Goal: Entertainment & Leisure: Consume media (video, audio)

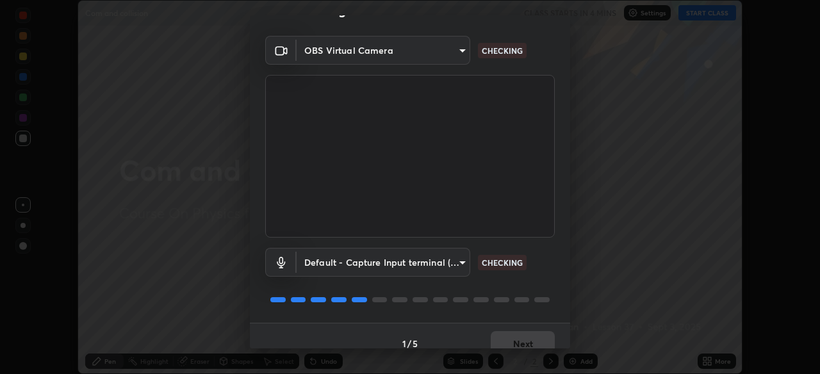
scroll to position [46, 0]
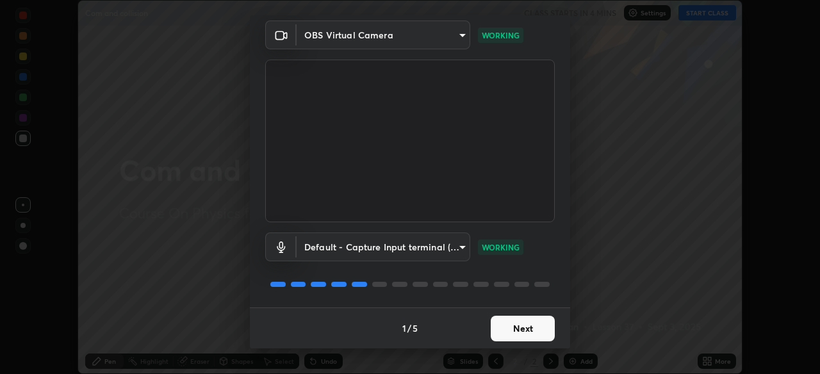
click at [532, 328] on button "Next" at bounding box center [523, 329] width 64 height 26
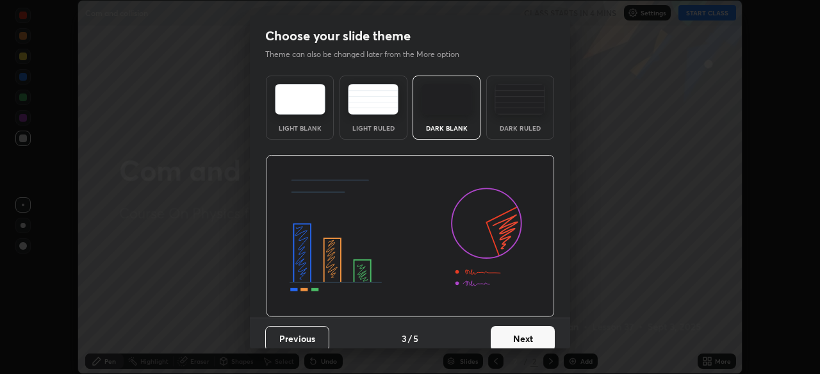
click at [546, 327] on button "Next" at bounding box center [523, 339] width 64 height 26
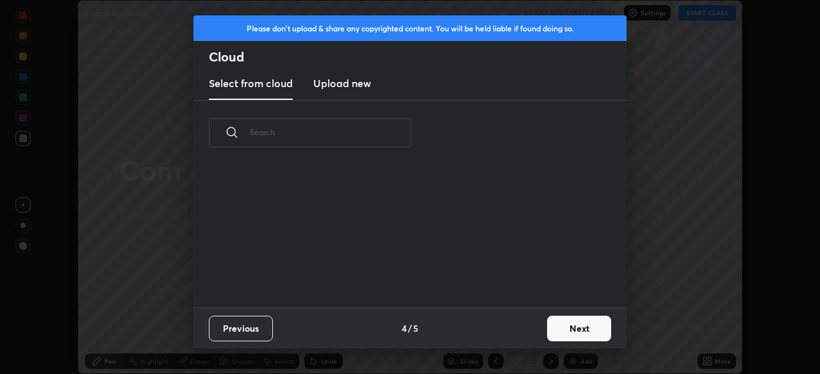
click at [550, 328] on button "Next" at bounding box center [579, 329] width 64 height 26
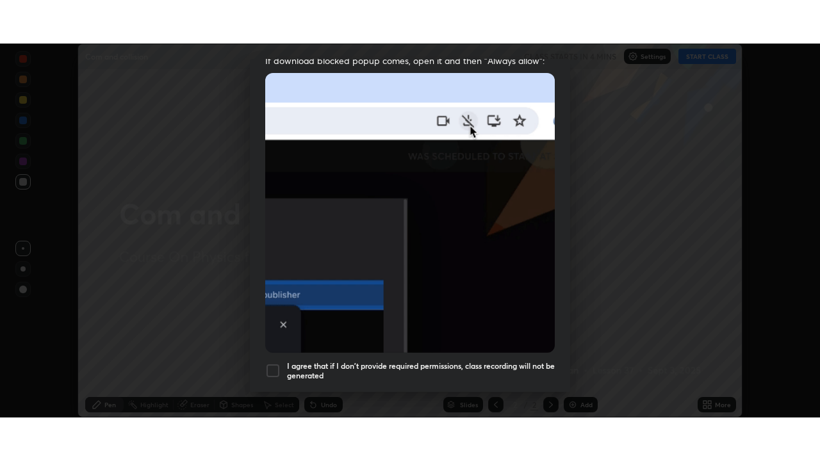
scroll to position [307, 0]
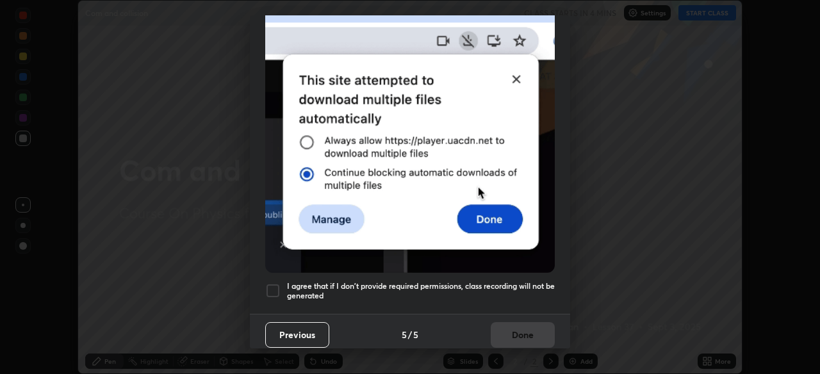
click at [539, 281] on h5 "I agree that if I don't provide required permissions, class recording will not …" at bounding box center [421, 291] width 268 height 20
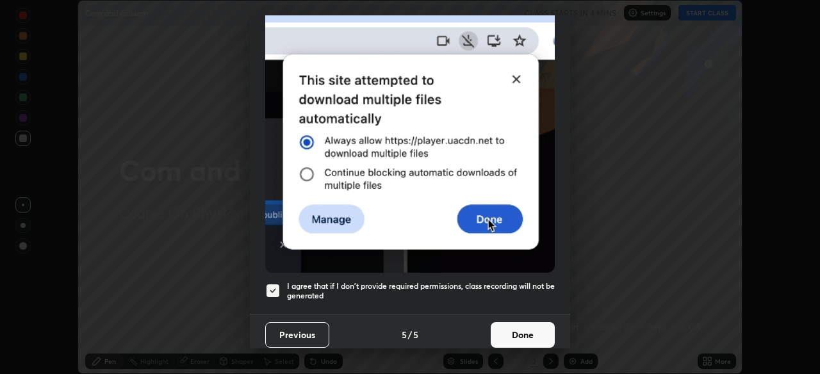
click at [534, 329] on button "Done" at bounding box center [523, 335] width 64 height 26
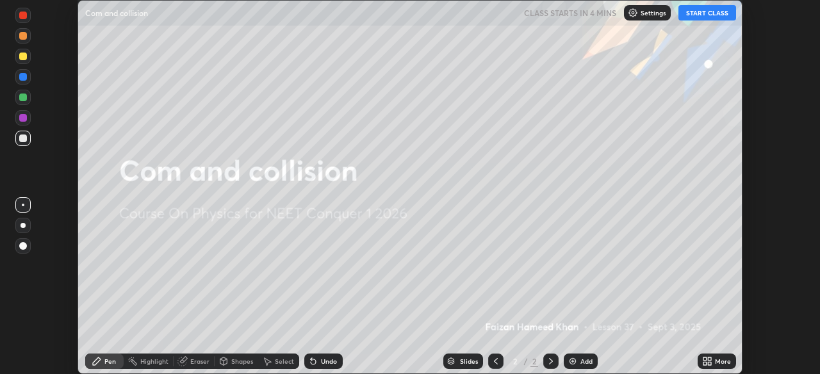
click at [710, 365] on icon at bounding box center [709, 363] width 3 height 3
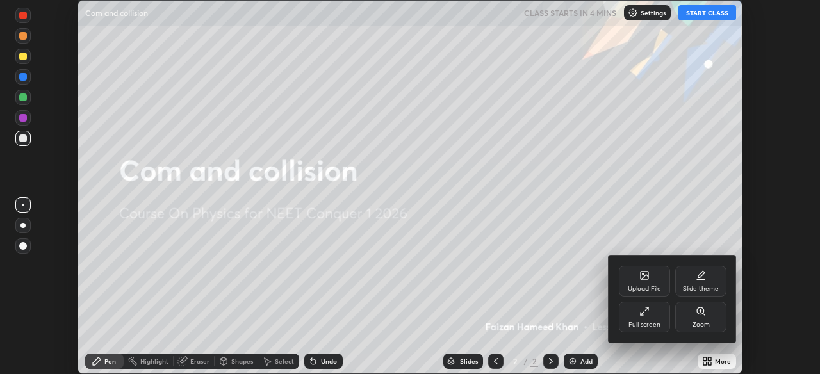
click at [651, 320] on div "Full screen" at bounding box center [644, 317] width 51 height 31
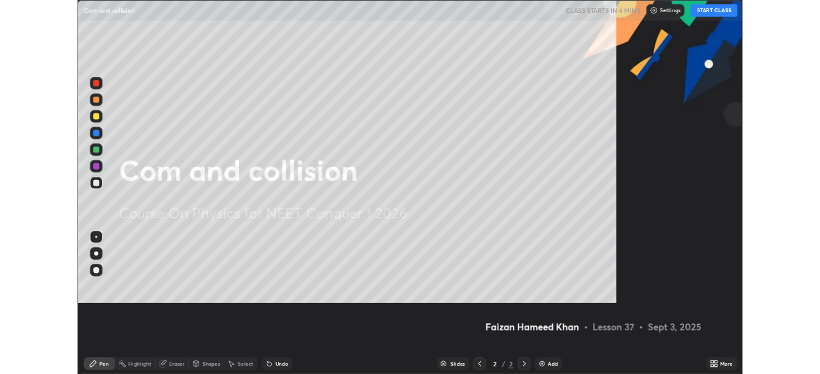
scroll to position [461, 820]
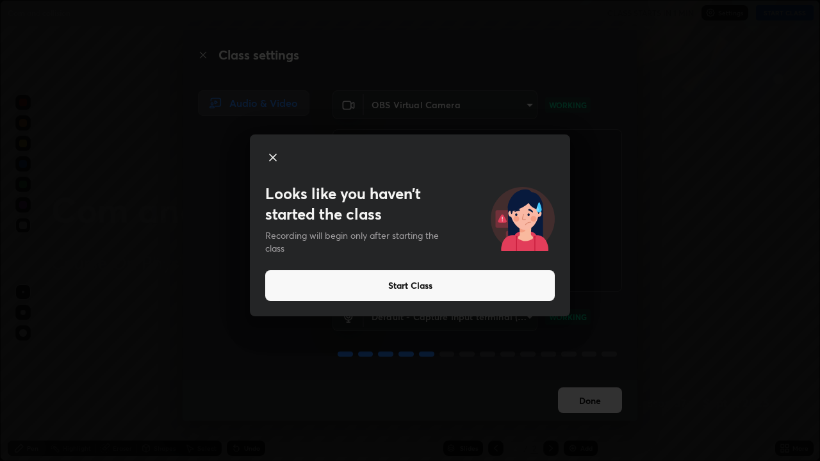
click at [426, 289] on button "Start Class" at bounding box center [410, 285] width 290 height 31
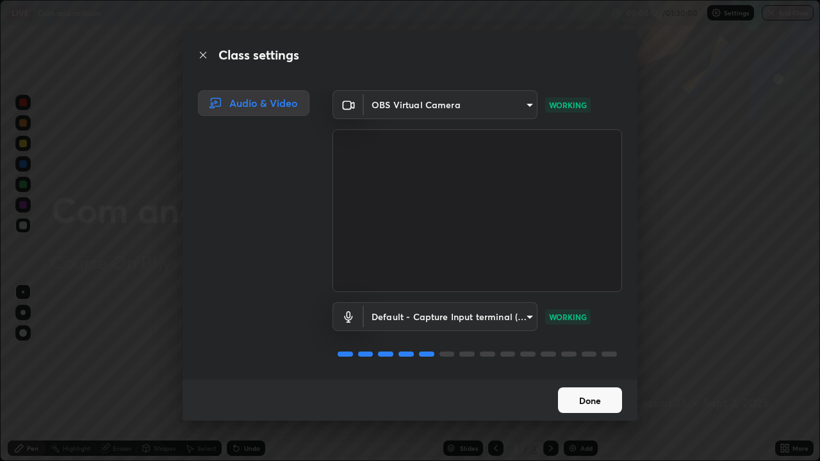
click at [567, 373] on button "Done" at bounding box center [590, 401] width 64 height 26
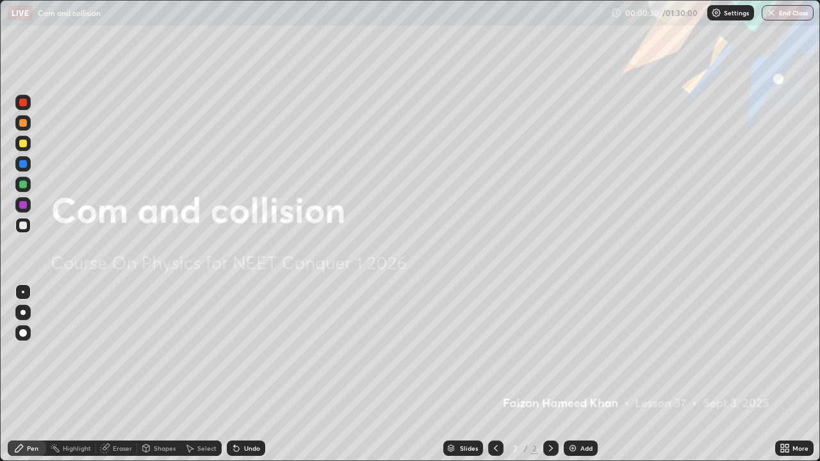
click at [549, 373] on icon at bounding box center [551, 448] width 10 height 10
click at [571, 373] on img at bounding box center [573, 448] width 10 height 10
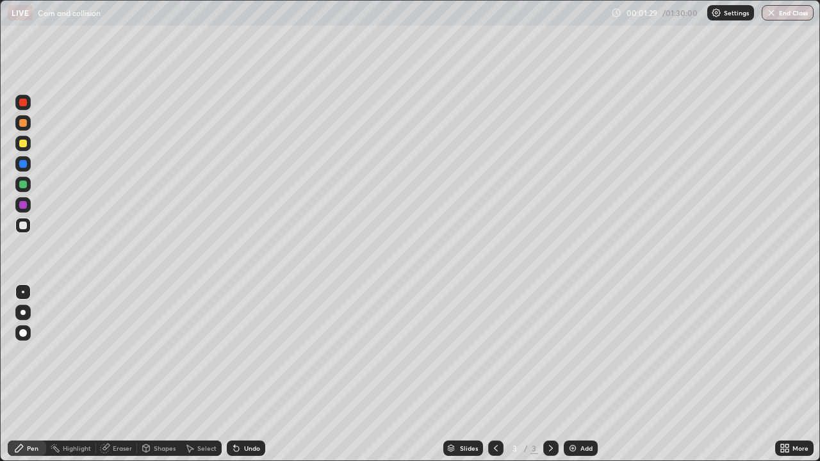
click at [103, 373] on icon at bounding box center [105, 449] width 8 height 8
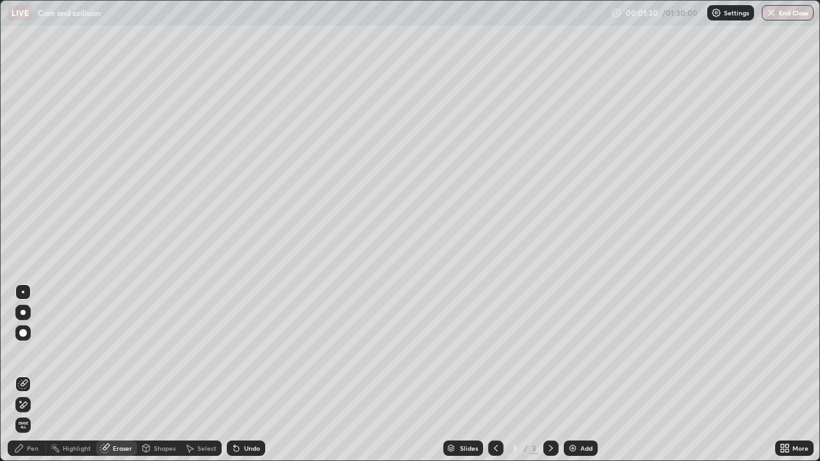
click at [24, 373] on span "Erase all" at bounding box center [23, 425] width 14 height 8
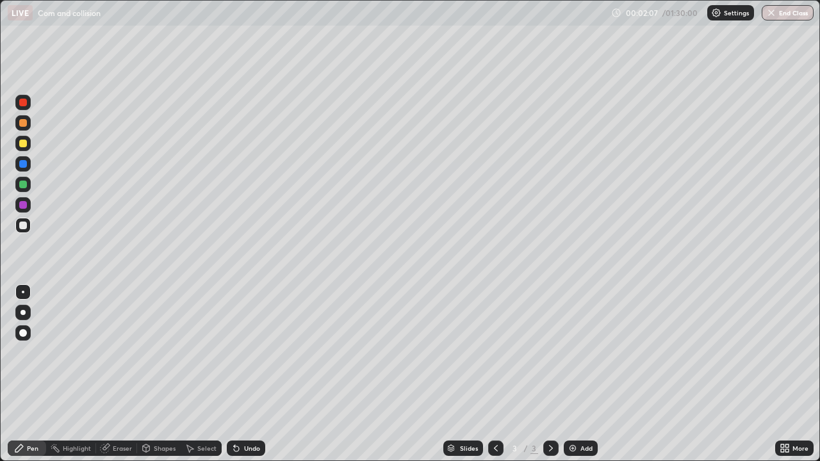
click at [25, 145] on div at bounding box center [23, 144] width 8 height 8
click at [22, 373] on icon at bounding box center [19, 448] width 10 height 10
click at [250, 373] on div "Undo" at bounding box center [252, 448] width 16 height 6
click at [248, 373] on div "Undo" at bounding box center [252, 448] width 16 height 6
click at [26, 160] on div at bounding box center [22, 163] width 15 height 15
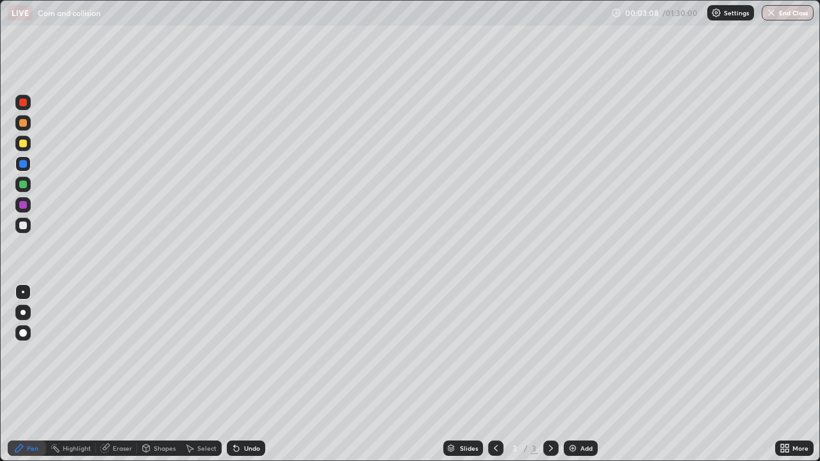
click at [147, 373] on icon at bounding box center [146, 449] width 7 height 8
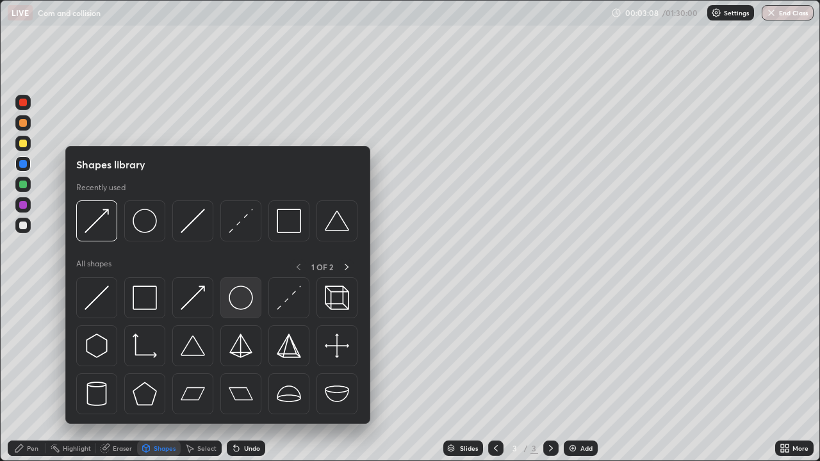
click at [240, 307] on img at bounding box center [241, 298] width 24 height 24
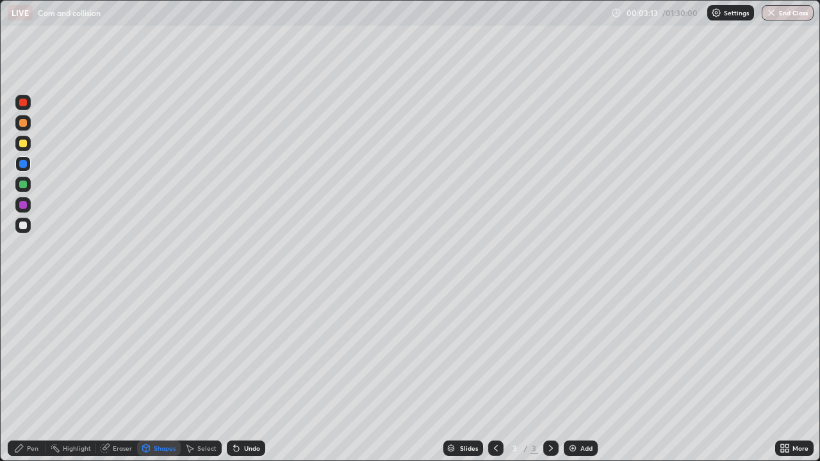
click at [28, 222] on div at bounding box center [22, 225] width 15 height 15
click at [25, 373] on div "Pen" at bounding box center [27, 448] width 38 height 15
click at [249, 373] on div "Undo" at bounding box center [252, 448] width 16 height 6
click at [250, 373] on div "Undo" at bounding box center [252, 448] width 16 height 6
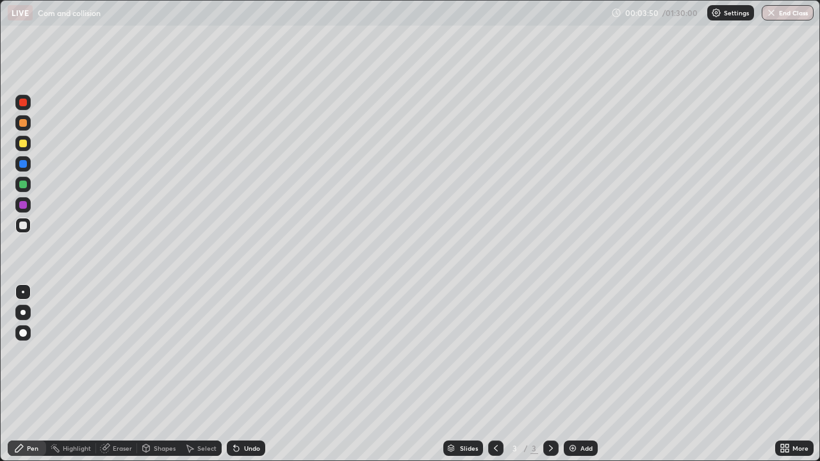
click at [245, 373] on div "Undo" at bounding box center [252, 448] width 16 height 6
click at [23, 144] on div at bounding box center [23, 144] width 8 height 8
click at [234, 373] on icon at bounding box center [234, 445] width 1 height 1
click at [234, 373] on icon at bounding box center [236, 448] width 5 height 5
click at [550, 373] on icon at bounding box center [551, 448] width 10 height 10
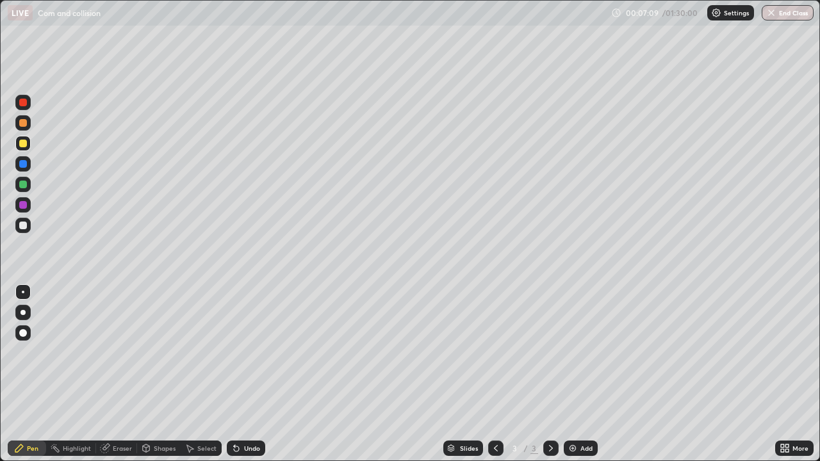
click at [571, 373] on img at bounding box center [573, 448] width 10 height 10
click at [159, 373] on div "Shapes" at bounding box center [165, 448] width 22 height 6
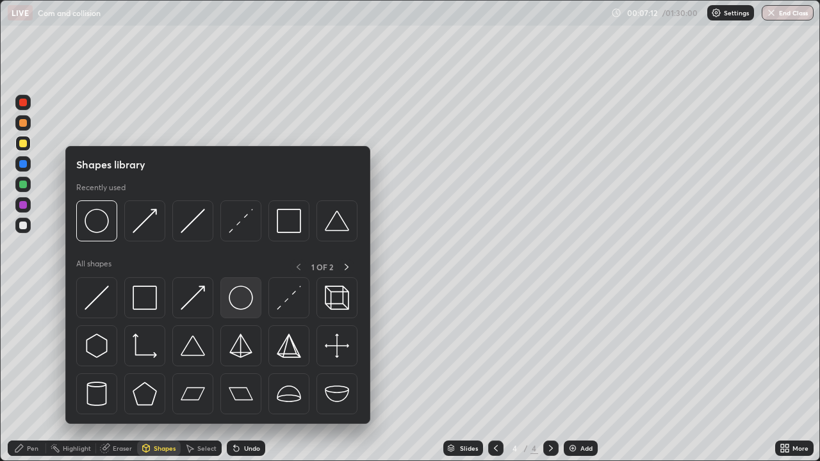
click at [244, 302] on img at bounding box center [241, 298] width 24 height 24
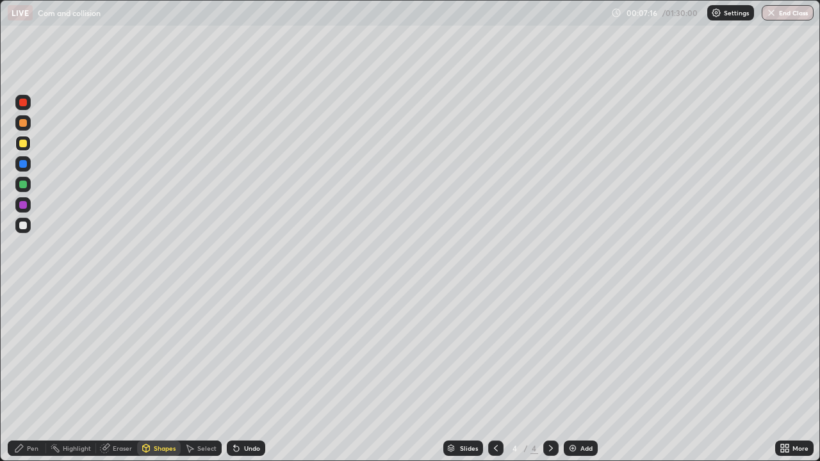
click at [35, 373] on div "Pen" at bounding box center [27, 448] width 38 height 15
click at [29, 183] on div at bounding box center [22, 184] width 15 height 15
click at [167, 373] on div "Shapes" at bounding box center [159, 448] width 44 height 15
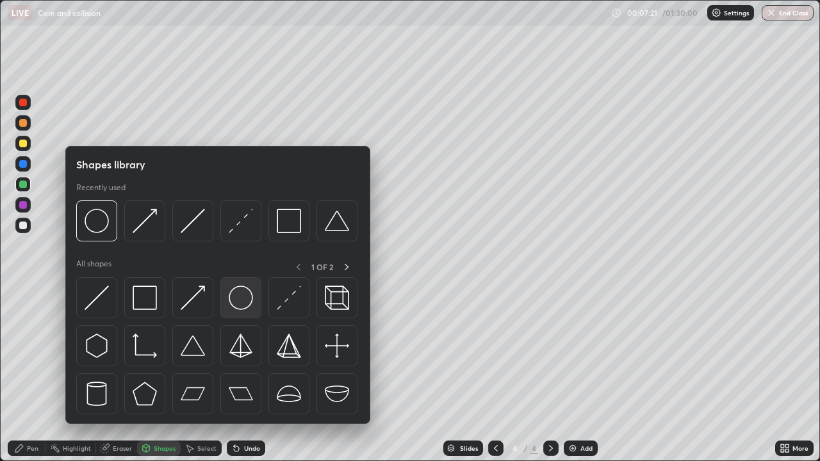
click at [240, 300] on img at bounding box center [241, 298] width 24 height 24
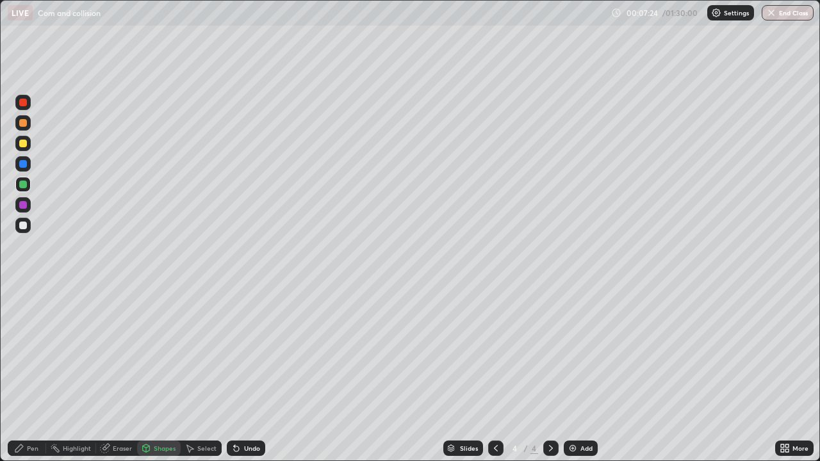
click at [29, 227] on div at bounding box center [22, 225] width 15 height 15
click at [26, 373] on div "Pen" at bounding box center [27, 448] width 38 height 15
click at [245, 373] on div "Undo" at bounding box center [252, 448] width 16 height 6
click at [28, 124] on div at bounding box center [22, 122] width 15 height 15
click at [151, 373] on div "Shapes" at bounding box center [159, 448] width 44 height 15
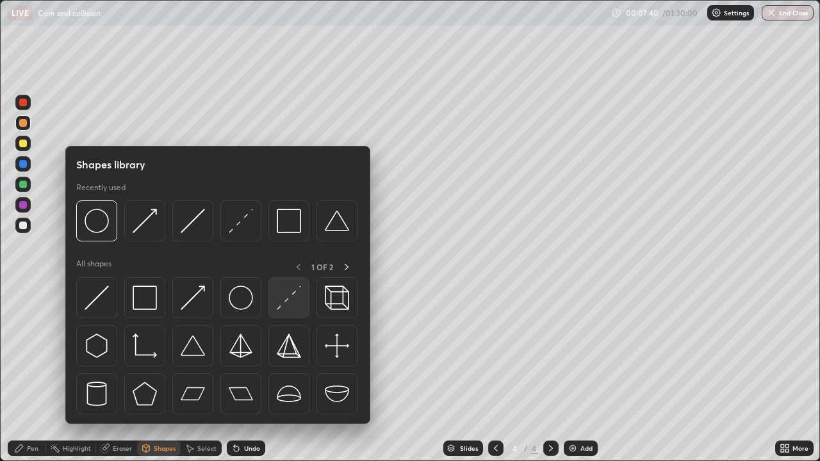
click at [290, 298] on img at bounding box center [289, 298] width 24 height 24
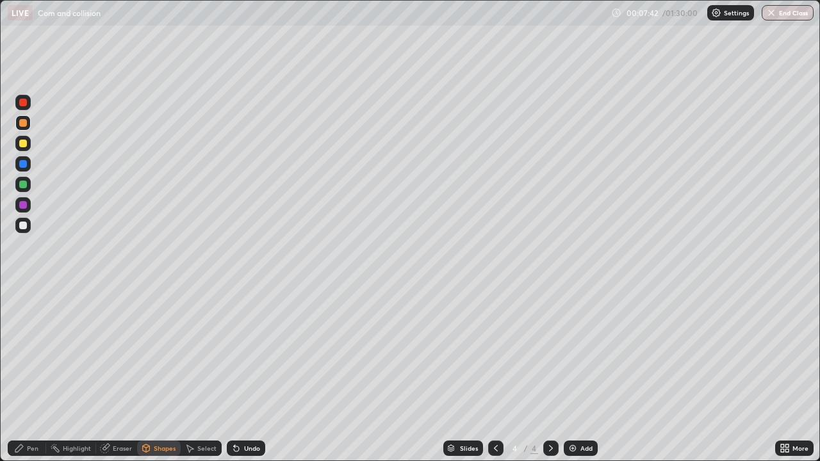
click at [28, 225] on div at bounding box center [22, 225] width 15 height 15
click at [31, 373] on div "Pen" at bounding box center [33, 448] width 12 height 6
click at [29, 145] on div at bounding box center [22, 143] width 15 height 15
click at [26, 163] on div at bounding box center [23, 164] width 8 height 8
click at [22, 120] on div at bounding box center [23, 123] width 8 height 8
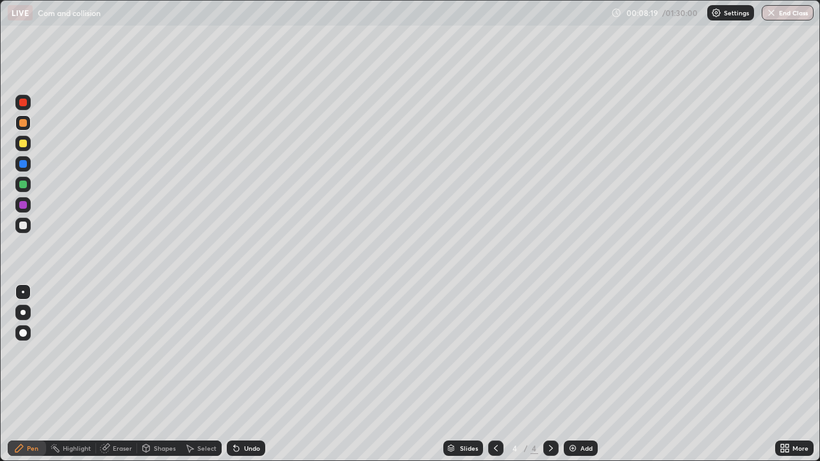
click at [24, 102] on div at bounding box center [23, 103] width 8 height 8
click at [24, 162] on div at bounding box center [23, 164] width 8 height 8
click at [24, 225] on div at bounding box center [23, 226] width 8 height 8
click at [29, 204] on div at bounding box center [22, 204] width 15 height 15
click at [115, 373] on div "Eraser" at bounding box center [122, 448] width 19 height 6
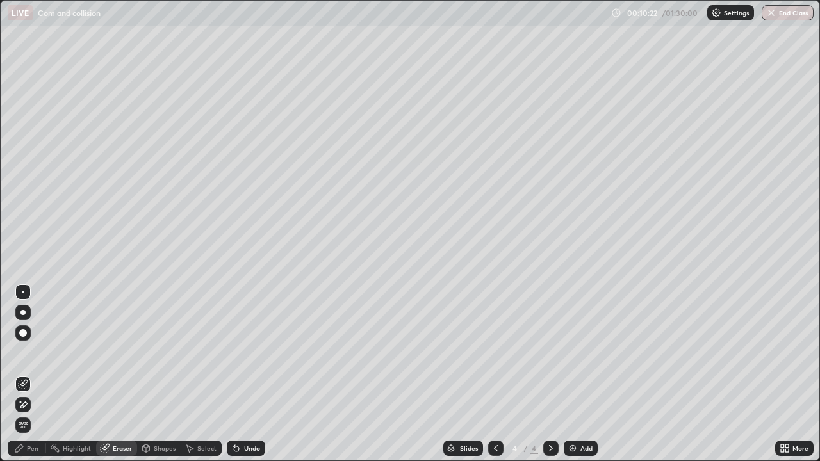
click at [28, 373] on div "Pen" at bounding box center [27, 448] width 38 height 15
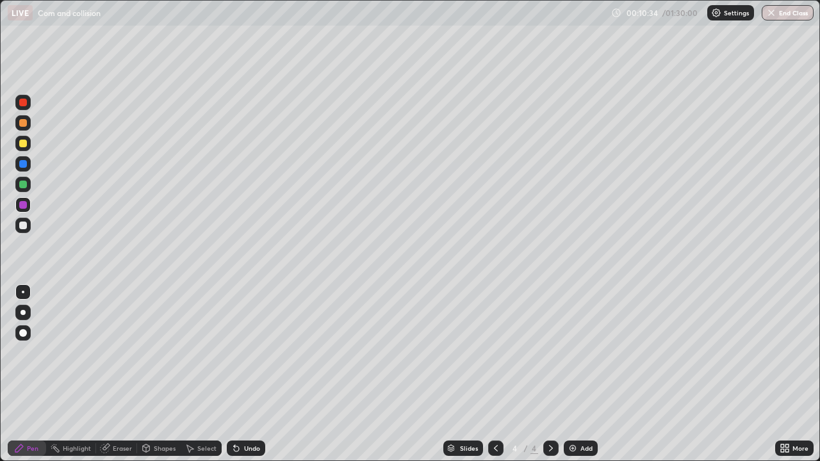
click at [30, 227] on div at bounding box center [22, 225] width 15 height 15
click at [28, 207] on div at bounding box center [22, 204] width 15 height 15
click at [24, 225] on div at bounding box center [23, 226] width 8 height 8
click at [549, 373] on icon at bounding box center [551, 448] width 10 height 10
click at [569, 373] on div "Add" at bounding box center [581, 448] width 34 height 15
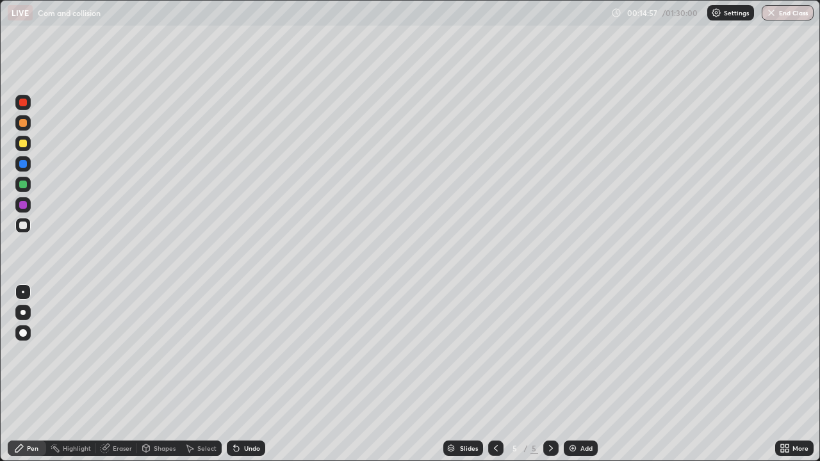
click at [28, 143] on div at bounding box center [22, 143] width 15 height 15
click at [149, 373] on icon at bounding box center [146, 449] width 7 height 8
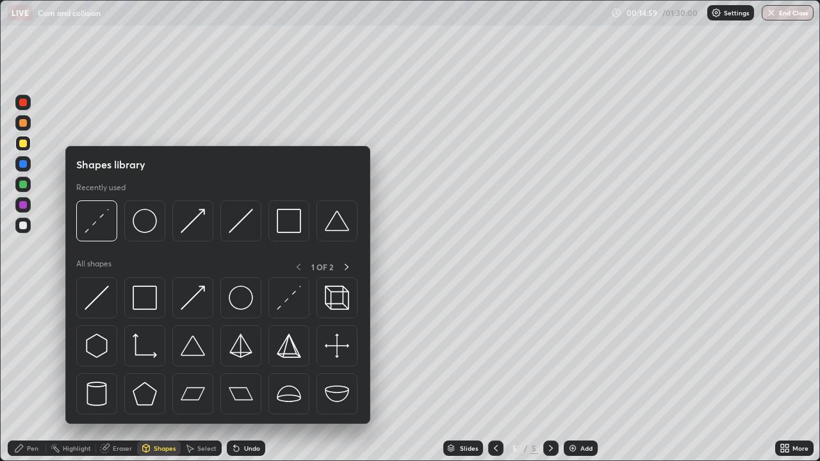
click at [38, 373] on div "Pen" at bounding box center [33, 448] width 12 height 6
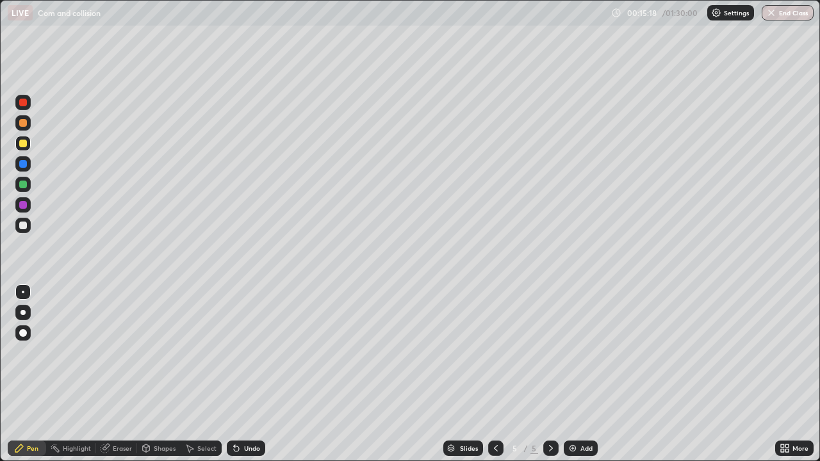
click at [26, 224] on div at bounding box center [23, 226] width 8 height 8
click at [154, 373] on div "Shapes" at bounding box center [165, 448] width 22 height 6
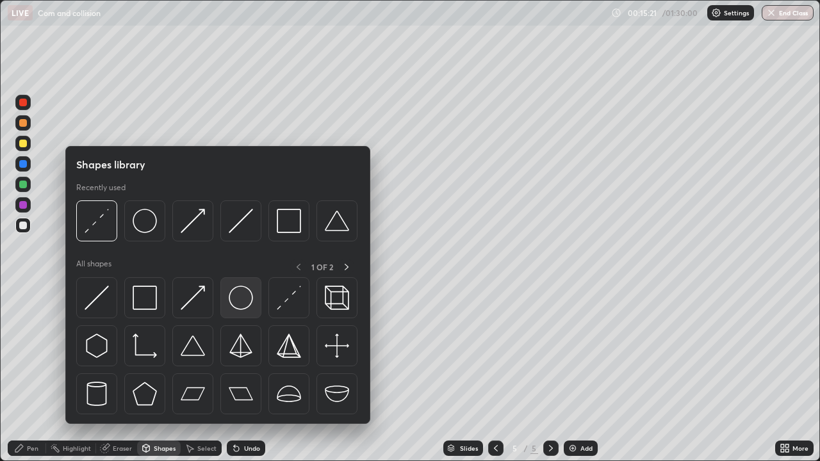
click at [244, 303] on img at bounding box center [241, 298] width 24 height 24
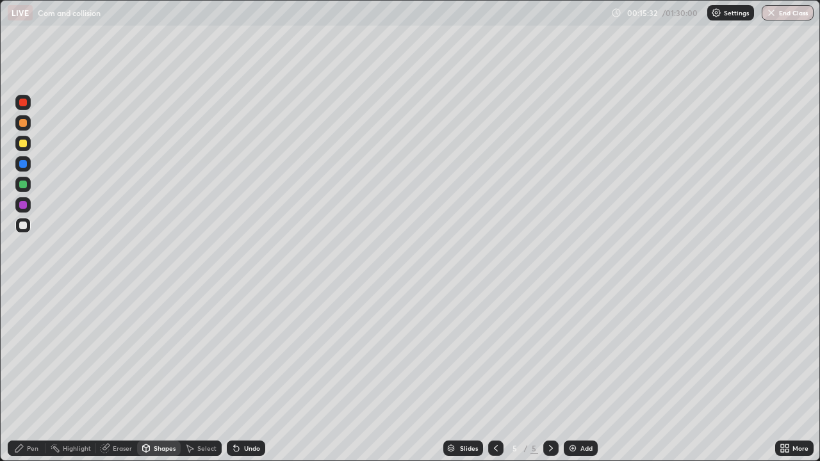
click at [161, 373] on div "Shapes" at bounding box center [165, 448] width 22 height 6
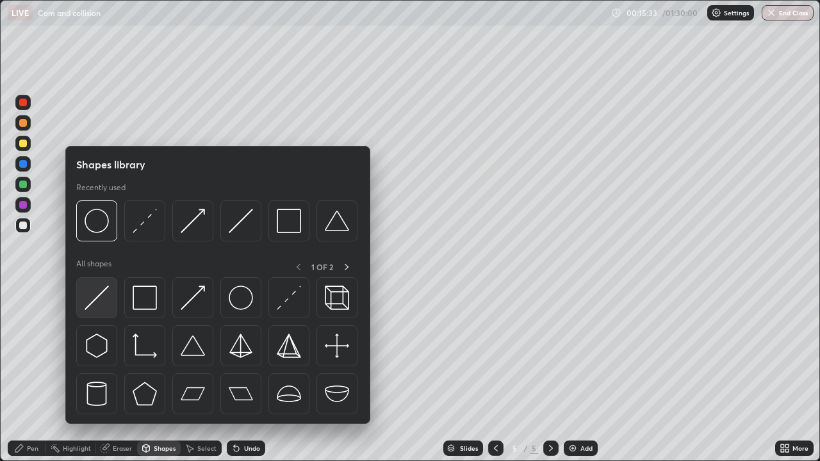
click at [108, 288] on img at bounding box center [97, 298] width 24 height 24
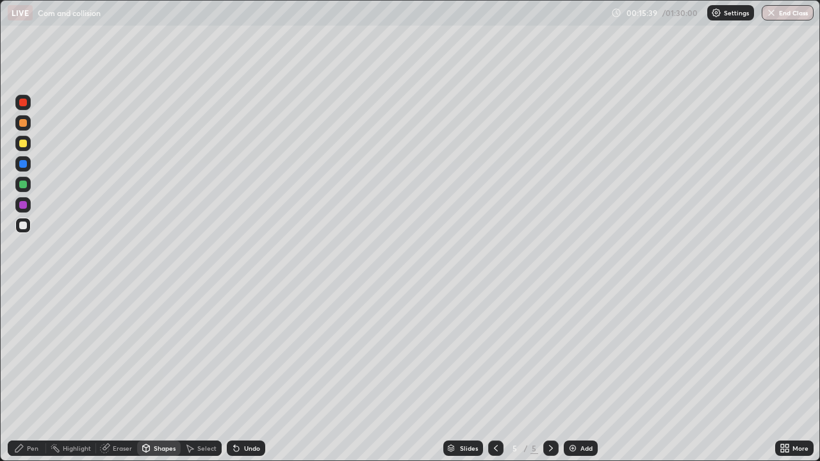
click at [26, 140] on div at bounding box center [23, 144] width 8 height 8
click at [150, 373] on icon at bounding box center [146, 448] width 10 height 10
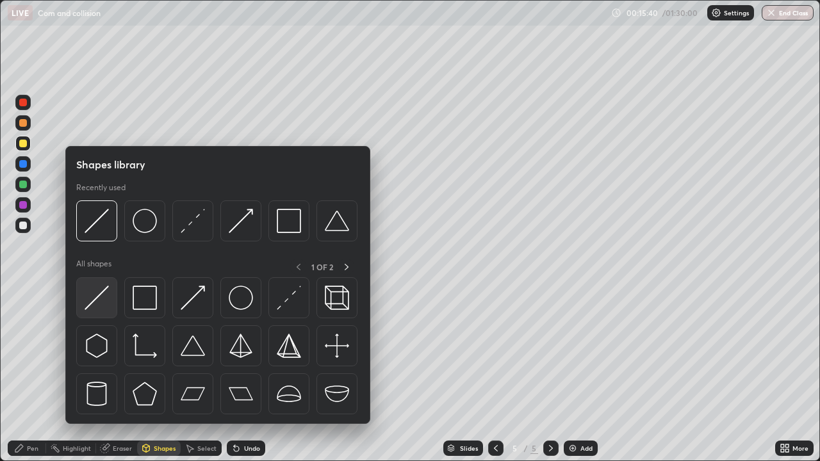
click at [100, 300] on img at bounding box center [97, 298] width 24 height 24
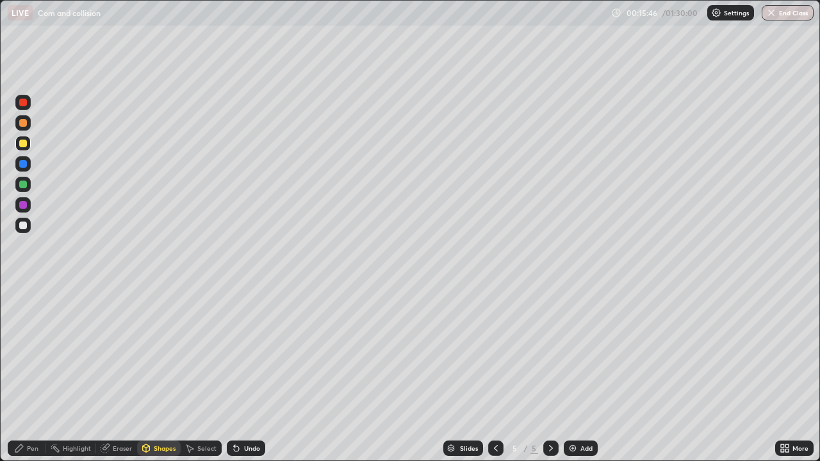
click at [155, 373] on div "Shapes" at bounding box center [165, 448] width 22 height 6
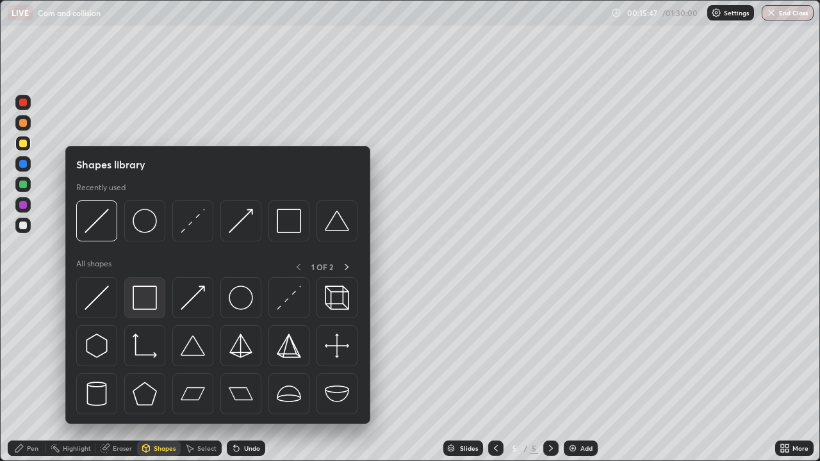
click at [154, 293] on img at bounding box center [145, 298] width 24 height 24
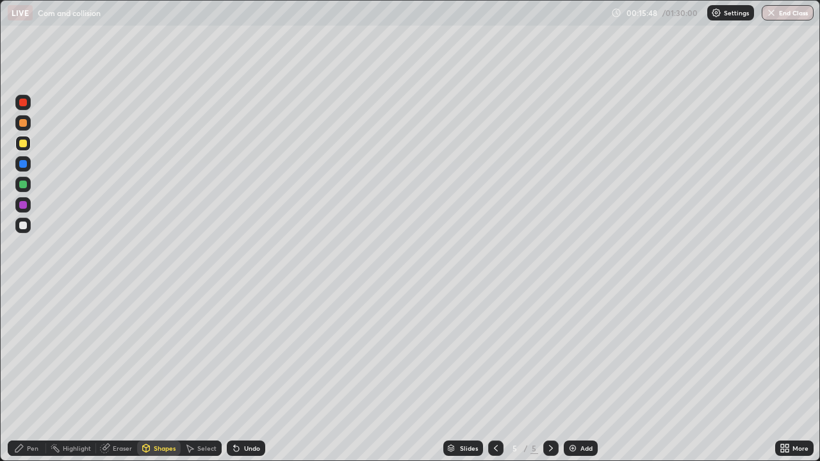
click at [29, 224] on div at bounding box center [22, 225] width 15 height 15
click at [28, 122] on div at bounding box center [22, 122] width 15 height 15
click at [29, 373] on div "Pen" at bounding box center [33, 448] width 12 height 6
click at [24, 126] on div at bounding box center [23, 123] width 8 height 8
click at [24, 184] on div at bounding box center [23, 185] width 8 height 8
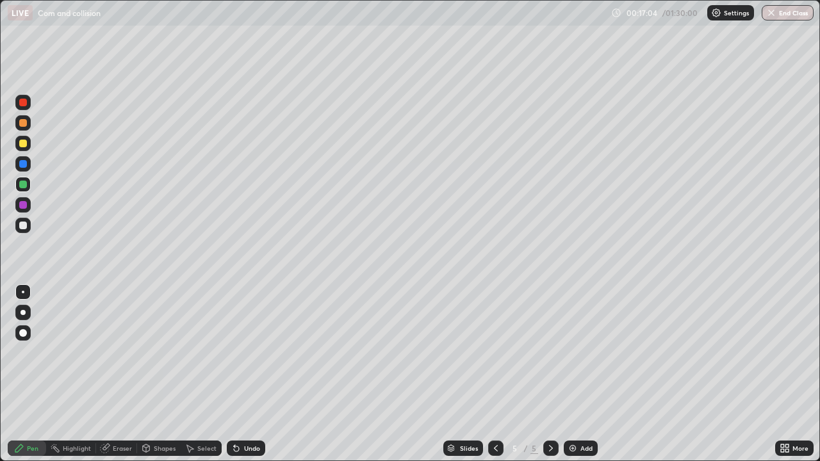
click at [249, 373] on div "Undo" at bounding box center [252, 448] width 16 height 6
click at [245, 373] on div "Undo" at bounding box center [252, 448] width 16 height 6
click at [28, 226] on div at bounding box center [22, 225] width 15 height 15
click at [26, 142] on div at bounding box center [23, 144] width 8 height 8
click at [550, 373] on icon at bounding box center [551, 448] width 10 height 10
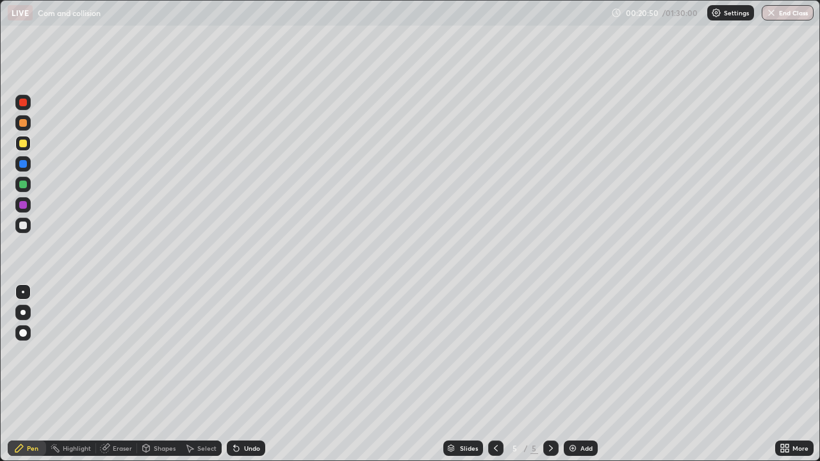
click at [576, 373] on img at bounding box center [573, 448] width 10 height 10
click at [155, 373] on div "Shapes" at bounding box center [159, 448] width 44 height 15
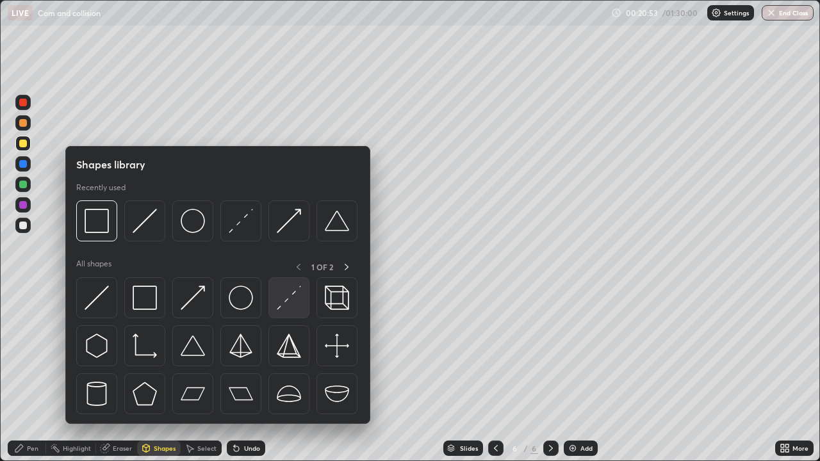
click at [282, 307] on img at bounding box center [289, 298] width 24 height 24
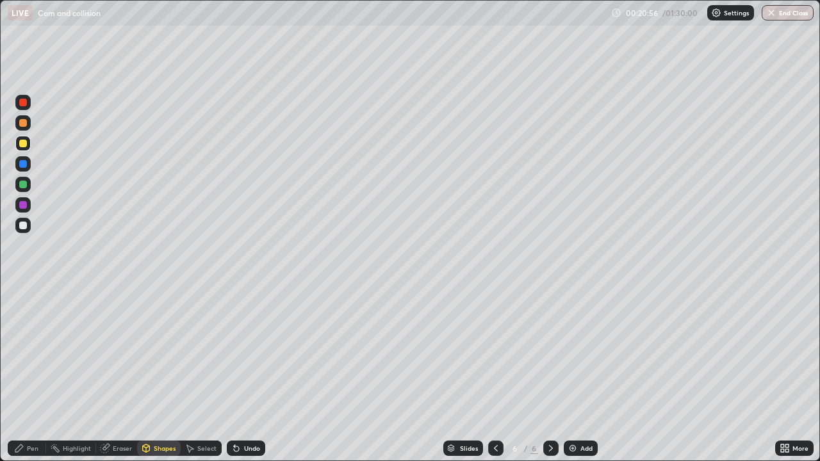
click at [31, 373] on div "Pen" at bounding box center [33, 448] width 12 height 6
click at [236, 373] on div "Undo" at bounding box center [246, 448] width 38 height 15
click at [151, 373] on div "Shapes" at bounding box center [159, 448] width 44 height 15
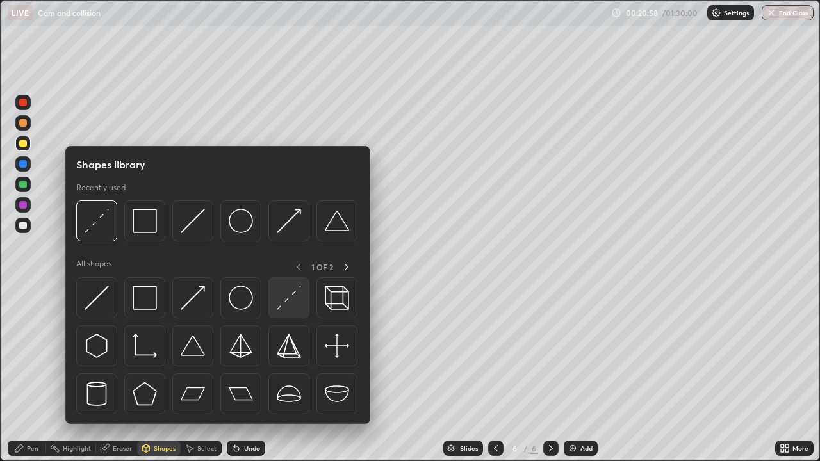
click at [284, 306] on img at bounding box center [289, 298] width 24 height 24
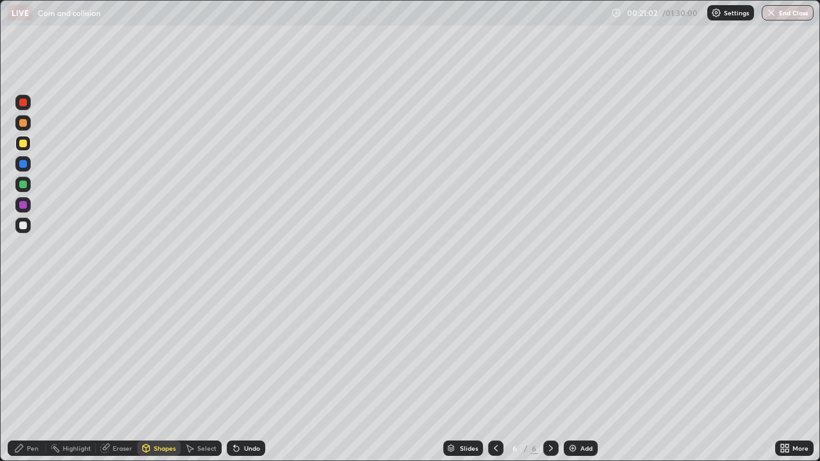
click at [29, 161] on div at bounding box center [22, 163] width 15 height 15
click at [35, 373] on div "Pen" at bounding box center [33, 448] width 12 height 6
click at [106, 373] on icon at bounding box center [105, 447] width 7 height 6
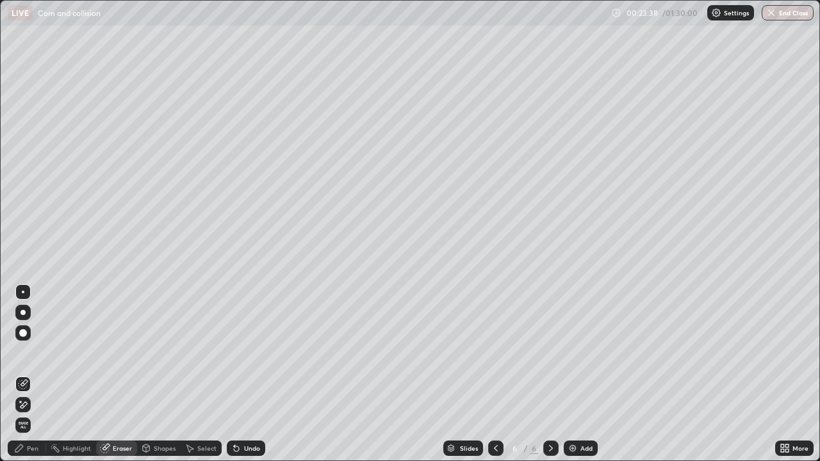
click at [29, 373] on div "Erase all" at bounding box center [22, 425] width 15 height 20
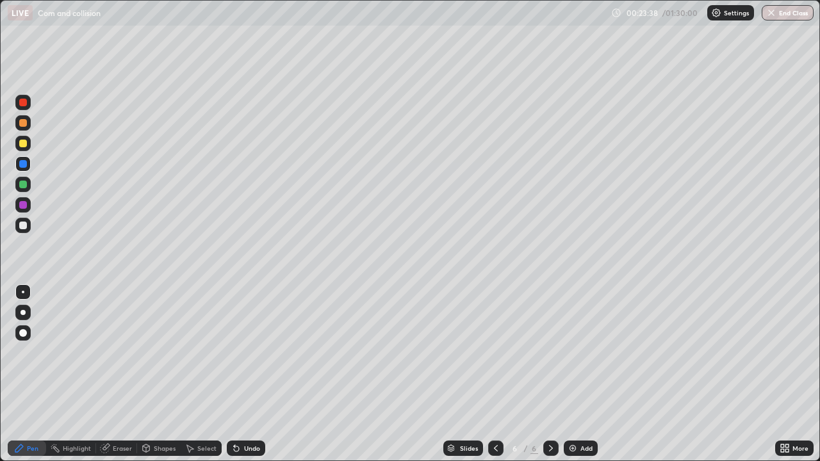
click at [25, 373] on div "Pen" at bounding box center [27, 448] width 38 height 15
click at [29, 226] on div at bounding box center [22, 225] width 15 height 15
click at [28, 145] on div at bounding box center [22, 143] width 15 height 15
click at [154, 373] on div "Shapes" at bounding box center [165, 448] width 22 height 6
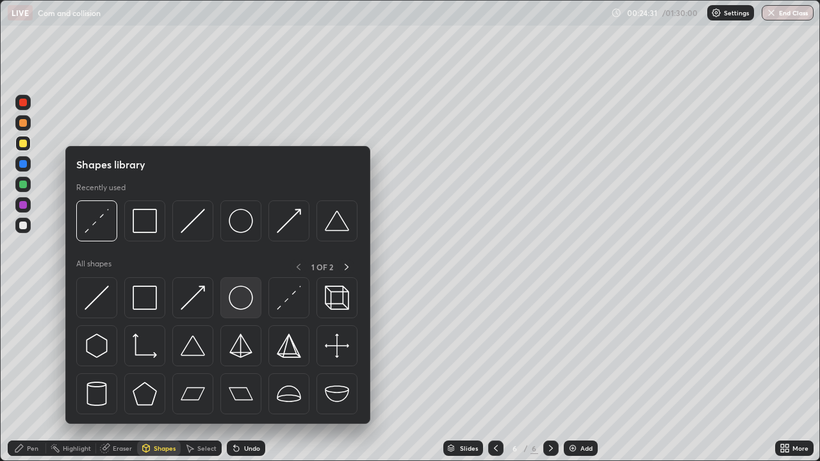
click at [238, 299] on img at bounding box center [241, 298] width 24 height 24
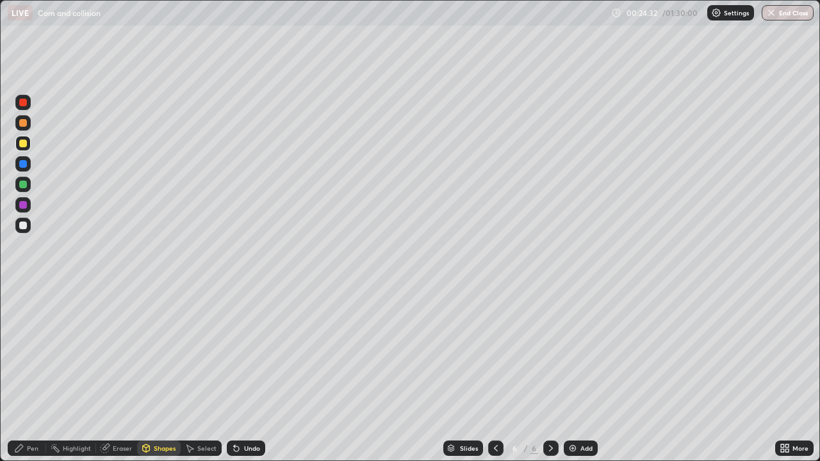
click at [154, 373] on div "Shapes" at bounding box center [159, 448] width 44 height 15
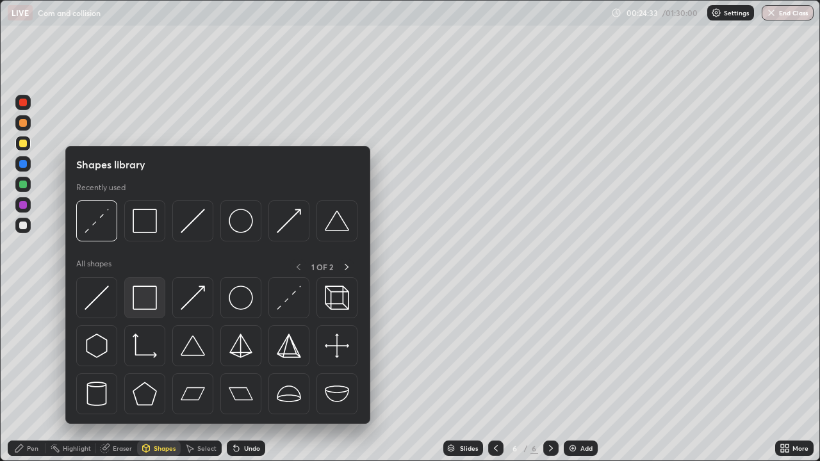
click at [142, 298] on img at bounding box center [145, 298] width 24 height 24
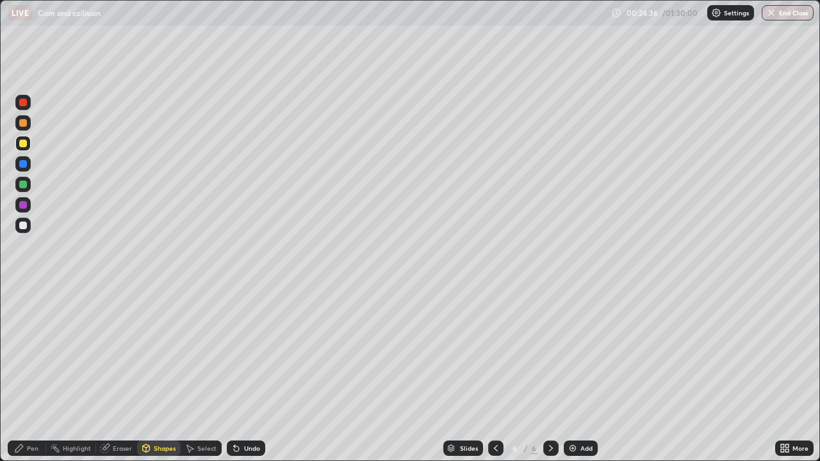
click at [29, 184] on div at bounding box center [22, 184] width 15 height 15
click at [145, 373] on icon at bounding box center [146, 447] width 7 height 2
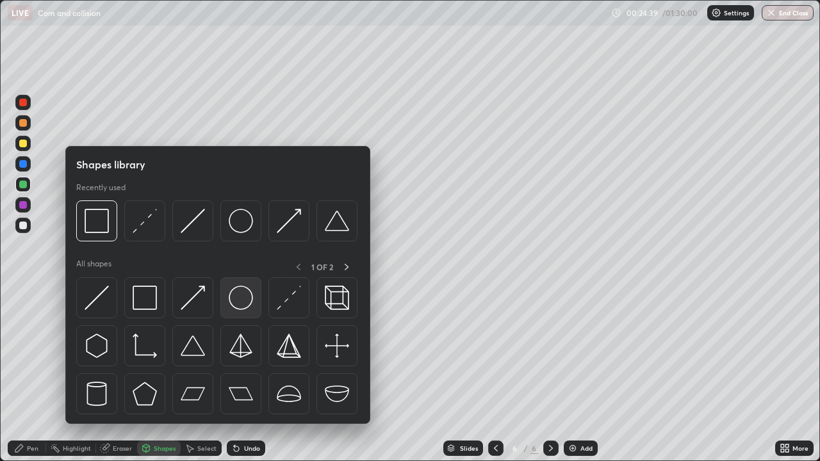
click at [237, 304] on img at bounding box center [241, 298] width 24 height 24
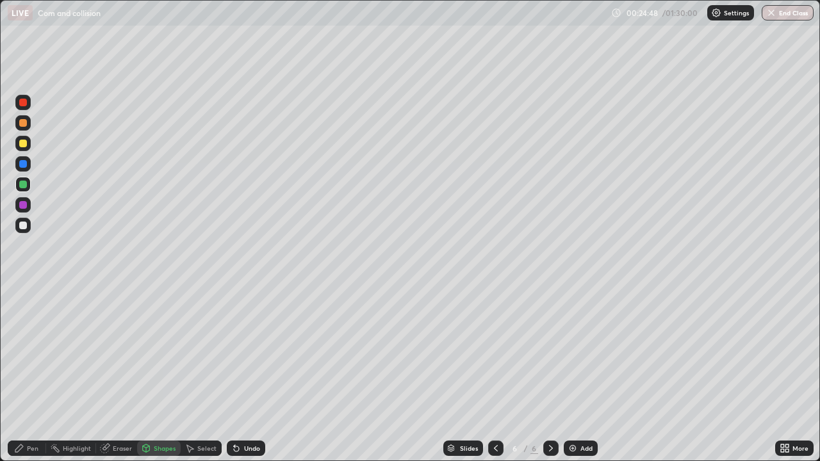
click at [25, 373] on div "Pen" at bounding box center [27, 448] width 38 height 15
click at [149, 373] on div "Shapes" at bounding box center [159, 448] width 44 height 15
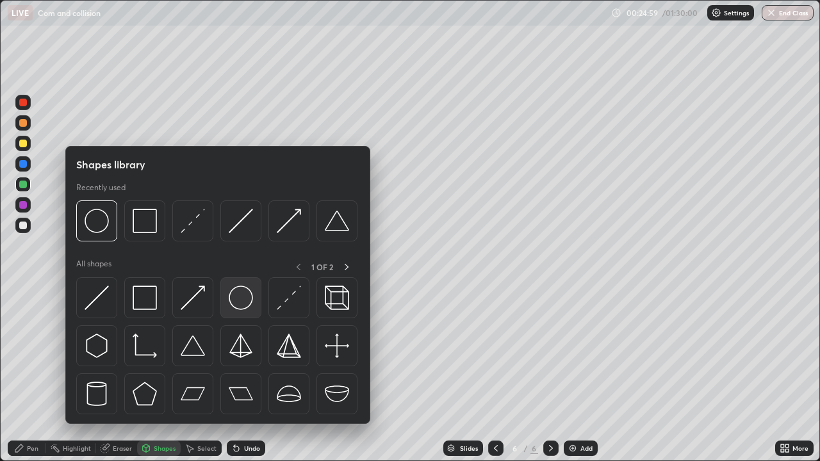
click at [236, 301] on img at bounding box center [241, 298] width 24 height 24
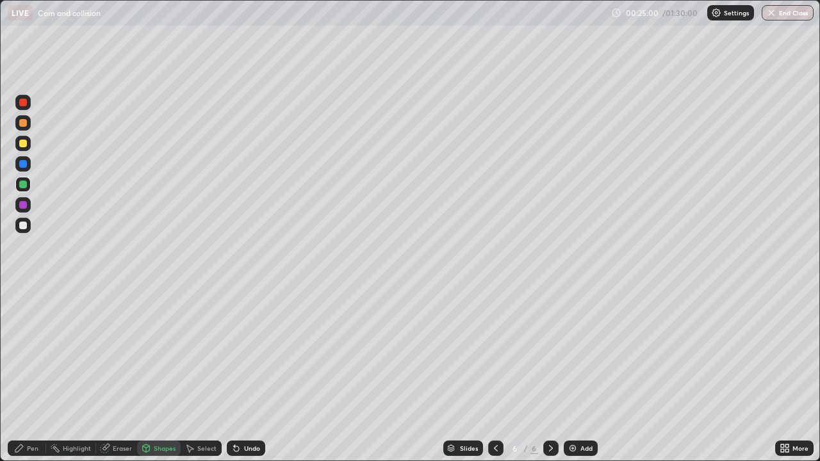
click at [26, 204] on div at bounding box center [23, 205] width 8 height 8
click at [28, 227] on div at bounding box center [22, 225] width 15 height 15
click at [21, 373] on icon at bounding box center [19, 448] width 10 height 10
click at [157, 373] on div "Shapes" at bounding box center [165, 448] width 22 height 6
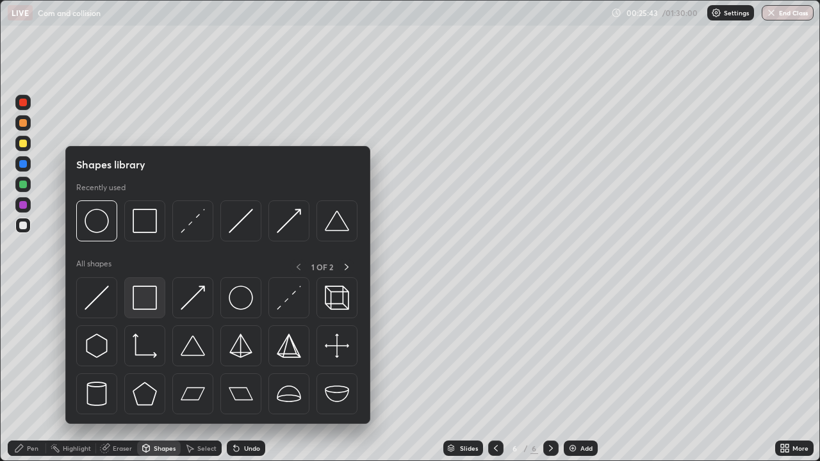
click at [146, 302] on img at bounding box center [145, 298] width 24 height 24
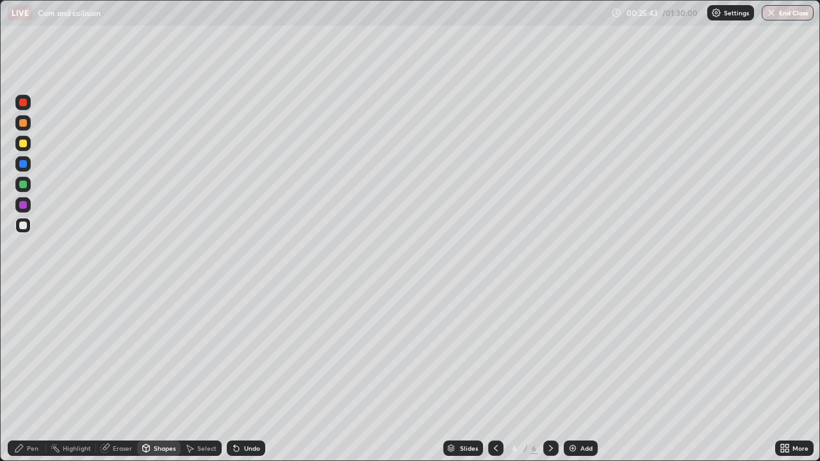
click at [30, 204] on div at bounding box center [22, 204] width 15 height 15
click at [28, 227] on div at bounding box center [22, 225] width 15 height 15
click at [35, 373] on div "Pen" at bounding box center [33, 448] width 12 height 6
click at [26, 106] on div at bounding box center [22, 102] width 15 height 15
click at [243, 373] on div "Undo" at bounding box center [246, 448] width 38 height 15
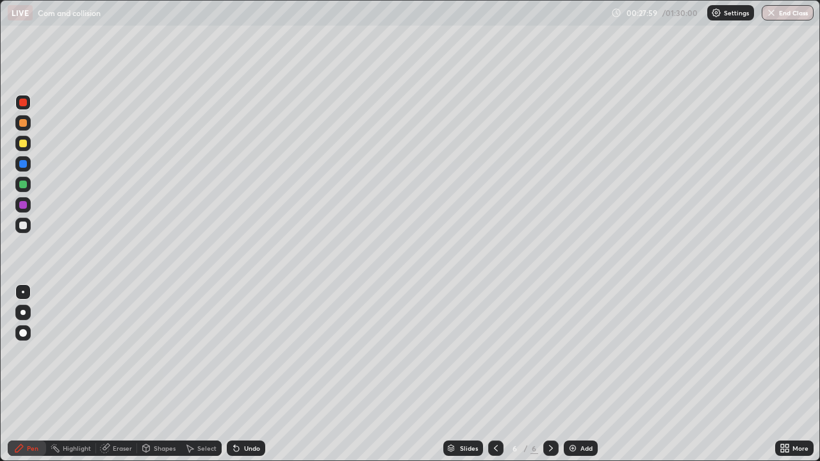
click at [152, 373] on div "Shapes" at bounding box center [159, 448] width 44 height 15
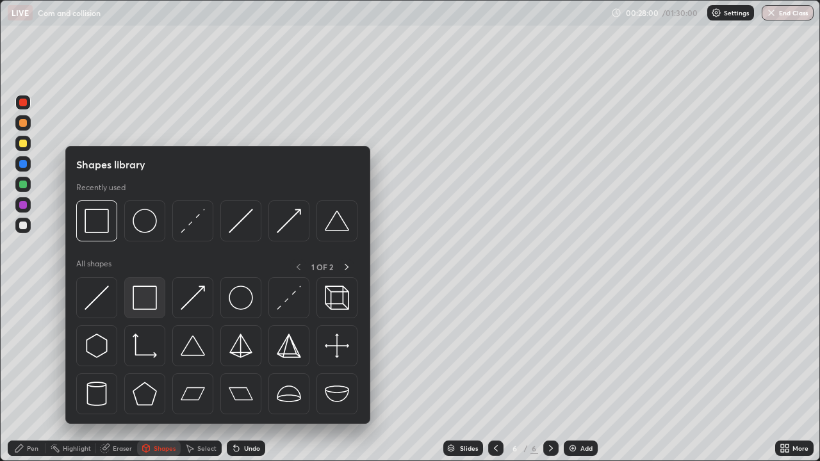
click at [149, 297] on img at bounding box center [145, 298] width 24 height 24
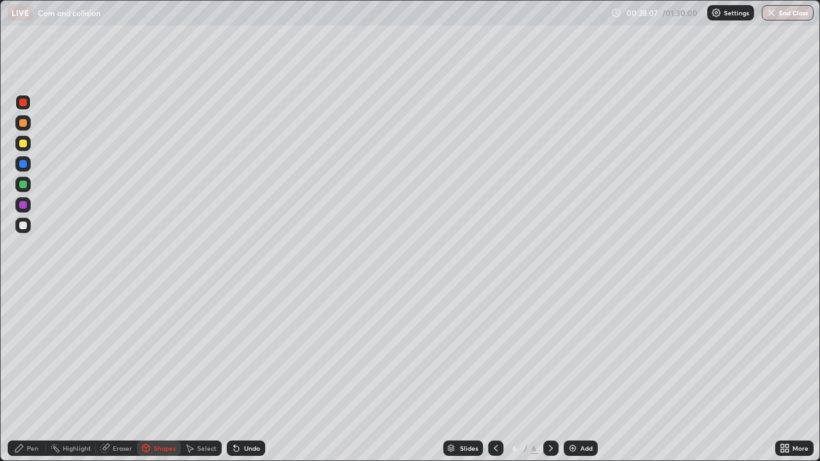
click at [251, 373] on div "Undo" at bounding box center [252, 448] width 16 height 6
click at [245, 373] on div "Undo" at bounding box center [252, 448] width 16 height 6
click at [38, 373] on div "Pen" at bounding box center [27, 448] width 38 height 15
click at [111, 373] on div "Eraser" at bounding box center [116, 448] width 41 height 15
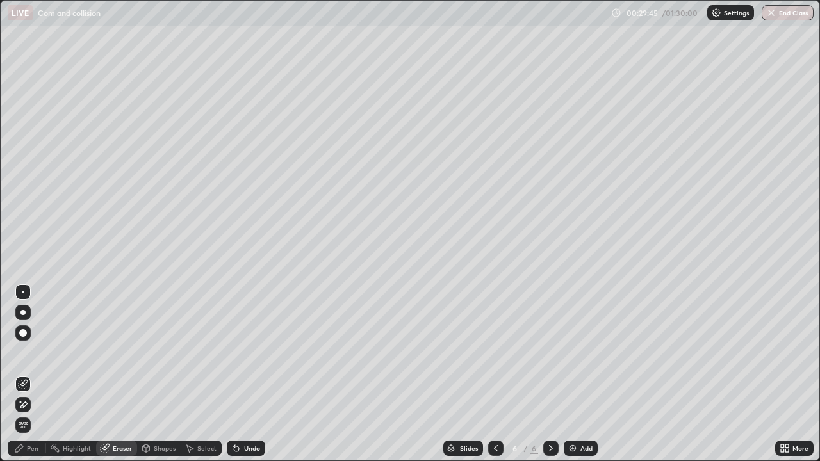
click at [30, 373] on div at bounding box center [22, 404] width 15 height 15
click at [21, 373] on icon at bounding box center [19, 449] width 8 height 8
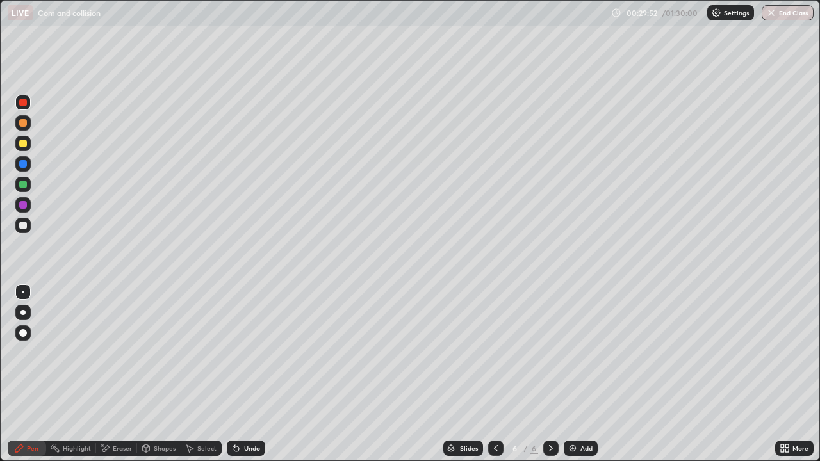
click at [30, 225] on div at bounding box center [22, 225] width 15 height 15
click at [140, 373] on div "Shapes" at bounding box center [159, 448] width 44 height 15
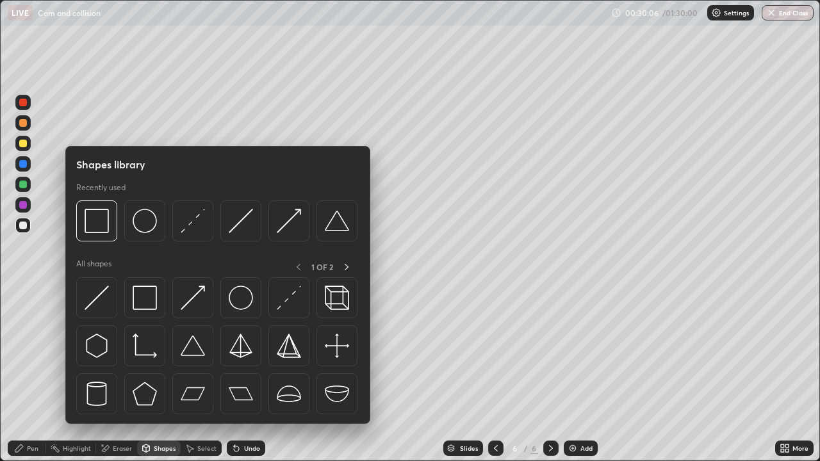
click at [151, 373] on div "Shapes" at bounding box center [159, 448] width 44 height 15
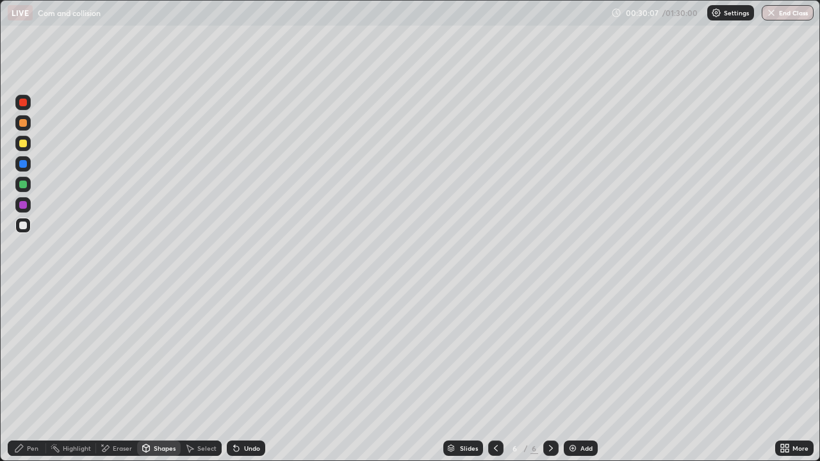
click at [154, 373] on div "Shapes" at bounding box center [159, 448] width 44 height 15
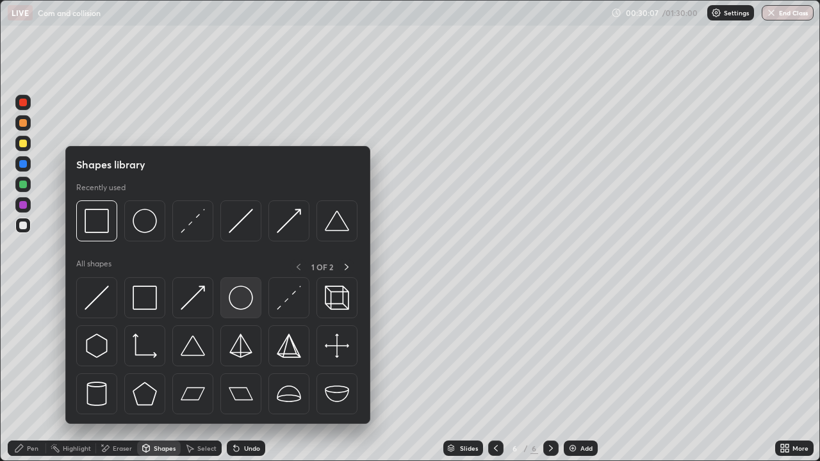
click at [249, 304] on img at bounding box center [241, 298] width 24 height 24
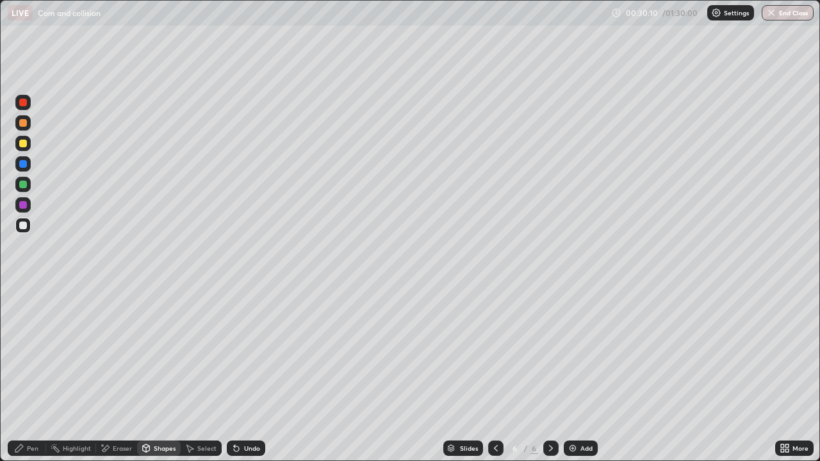
click at [36, 373] on div "Pen" at bounding box center [33, 448] width 12 height 6
click at [25, 184] on div at bounding box center [23, 185] width 8 height 8
click at [152, 373] on div "Shapes" at bounding box center [159, 448] width 44 height 15
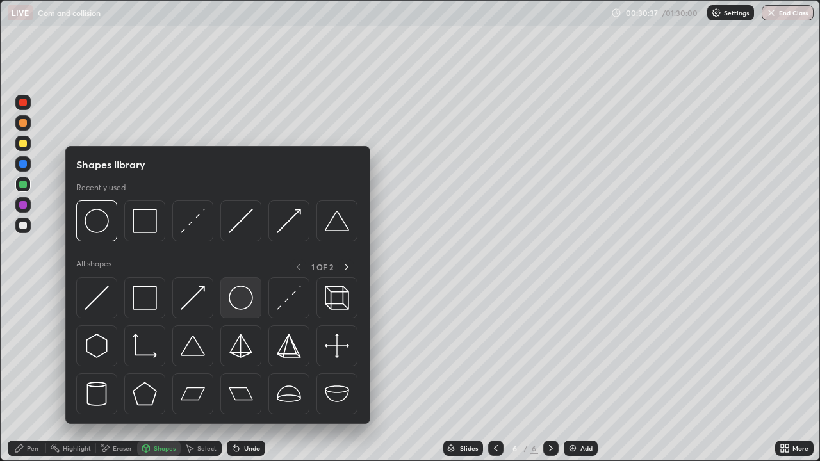
click at [242, 298] on img at bounding box center [241, 298] width 24 height 24
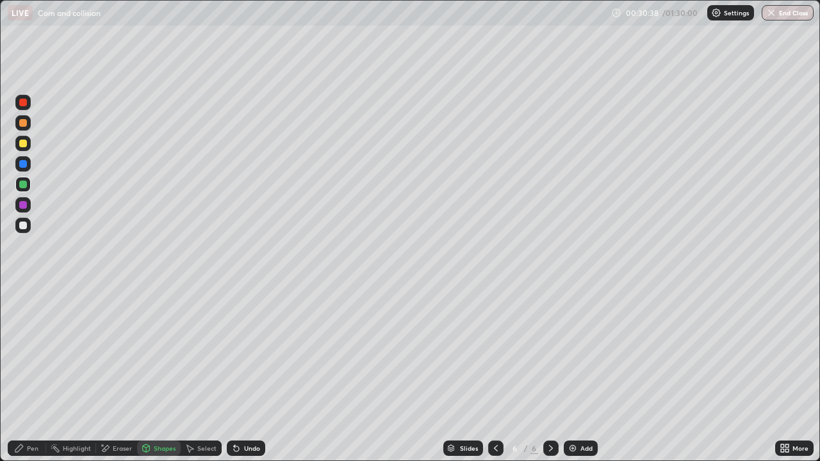
click at [23, 124] on div at bounding box center [23, 123] width 8 height 8
click at [236, 373] on icon at bounding box center [236, 448] width 10 height 10
click at [241, 373] on div "Undo" at bounding box center [246, 448] width 38 height 15
click at [114, 373] on div "Eraser" at bounding box center [122, 448] width 19 height 6
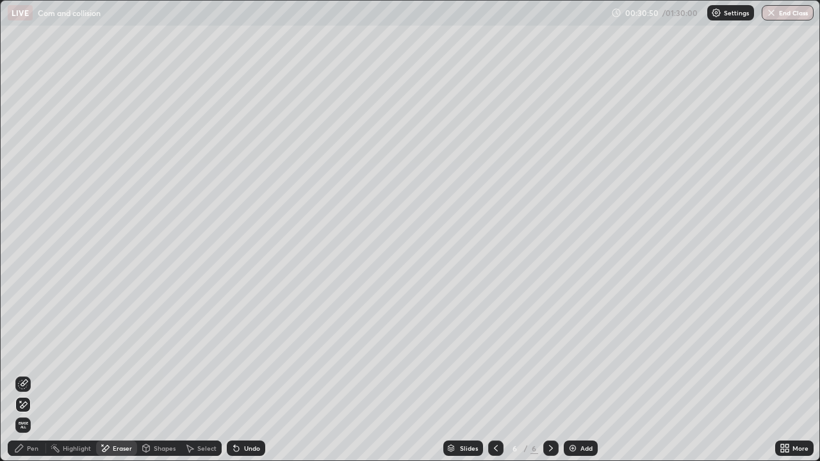
click at [26, 373] on icon at bounding box center [23, 384] width 10 height 10
click at [28, 373] on div "Pen" at bounding box center [27, 448] width 38 height 15
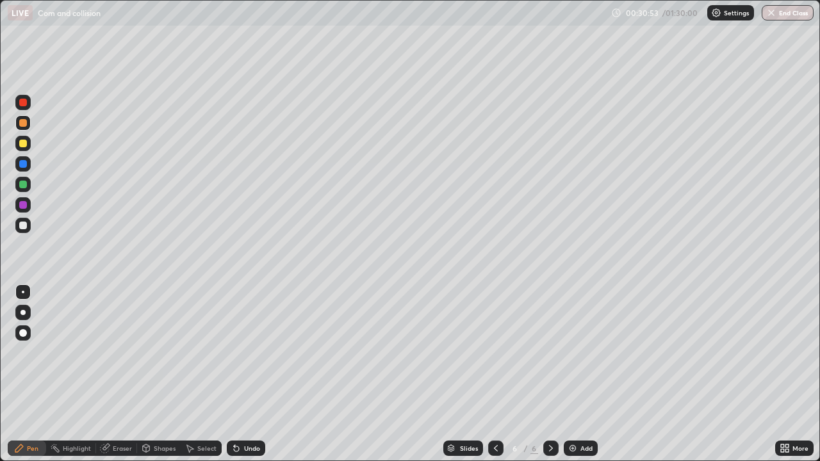
click at [30, 185] on div at bounding box center [22, 184] width 15 height 15
click at [29, 106] on div at bounding box center [22, 102] width 15 height 15
click at [152, 373] on div "Shapes" at bounding box center [159, 448] width 44 height 15
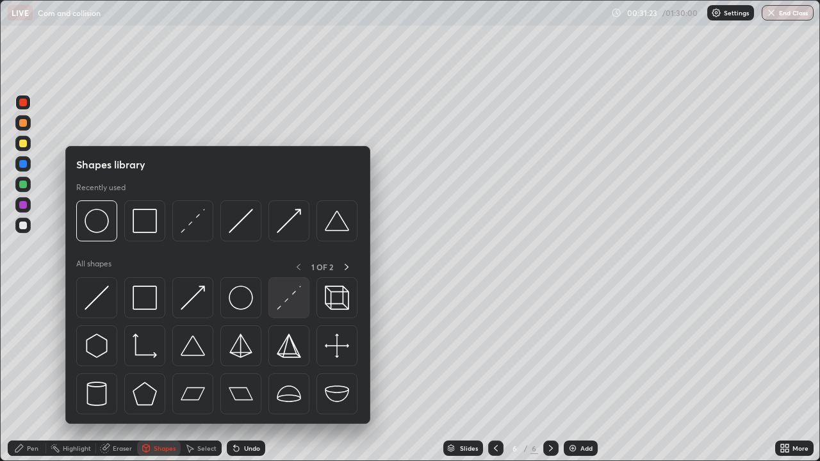
click at [284, 304] on img at bounding box center [289, 298] width 24 height 24
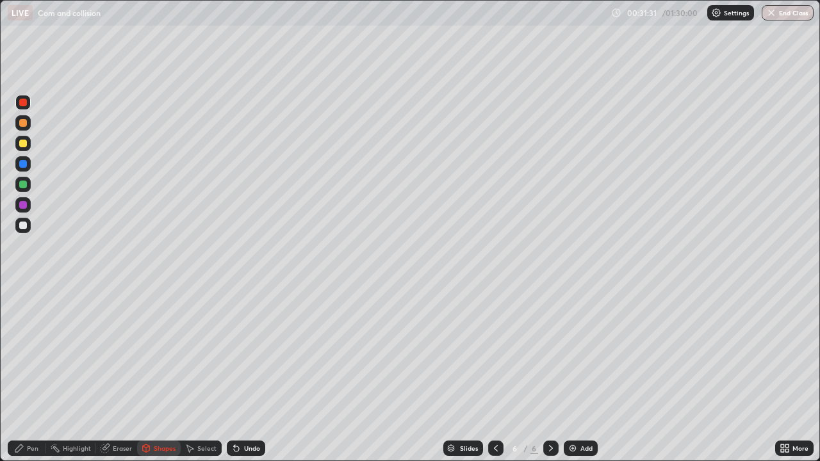
click at [234, 373] on icon at bounding box center [234, 445] width 1 height 1
click at [234, 373] on icon at bounding box center [236, 448] width 5 height 5
click at [24, 125] on div at bounding box center [23, 123] width 8 height 8
click at [25, 145] on div at bounding box center [23, 144] width 8 height 8
click at [242, 373] on div "Undo" at bounding box center [246, 448] width 38 height 15
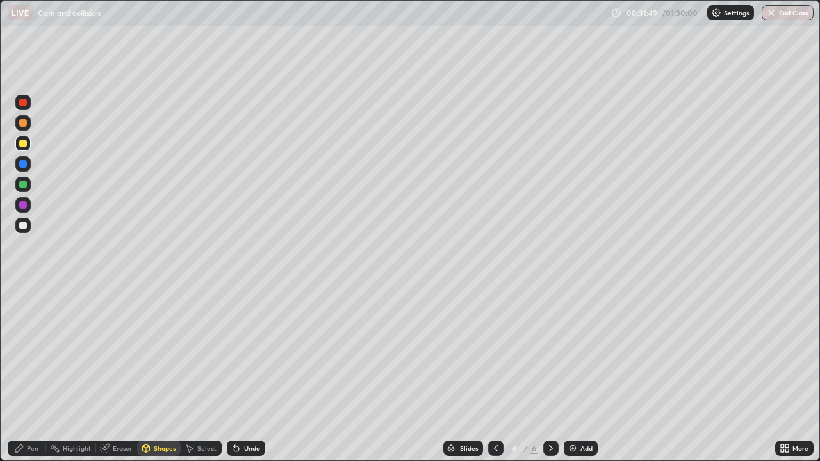
click at [31, 373] on div "Pen" at bounding box center [33, 448] width 12 height 6
click at [244, 373] on div "Undo" at bounding box center [252, 448] width 16 height 6
click at [29, 222] on div at bounding box center [22, 225] width 15 height 15
click at [244, 373] on div "Undo" at bounding box center [252, 448] width 16 height 6
click at [245, 373] on div "Undo" at bounding box center [252, 448] width 16 height 6
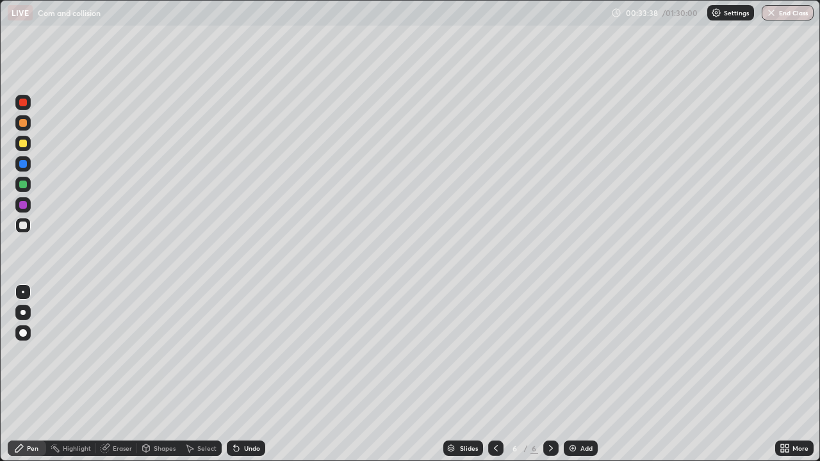
click at [244, 373] on div "Undo" at bounding box center [252, 448] width 16 height 6
click at [245, 373] on div "Undo" at bounding box center [246, 448] width 38 height 15
click at [244, 373] on div "Undo" at bounding box center [246, 448] width 38 height 15
click at [247, 373] on div "Undo" at bounding box center [244, 449] width 44 height 26
click at [247, 373] on div "Undo" at bounding box center [252, 448] width 16 height 6
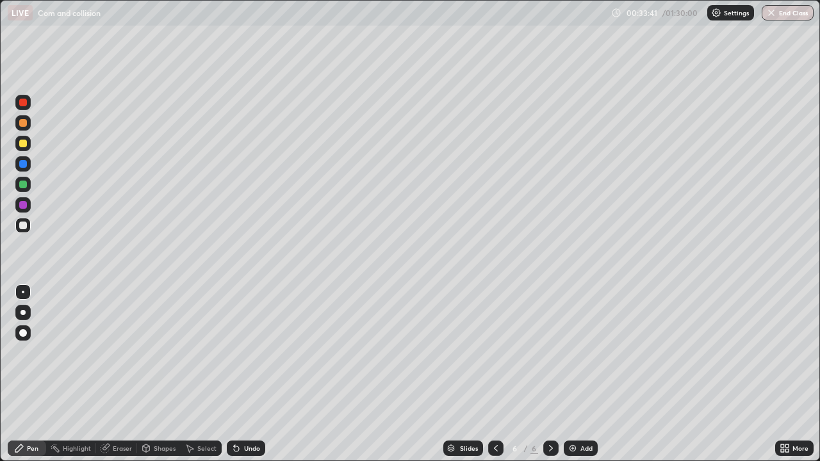
click at [246, 373] on div "Undo" at bounding box center [252, 448] width 16 height 6
click at [249, 373] on div "Undo" at bounding box center [252, 448] width 16 height 6
click at [255, 373] on div "Undo" at bounding box center [252, 448] width 16 height 6
click at [253, 373] on div "Undo" at bounding box center [246, 448] width 38 height 15
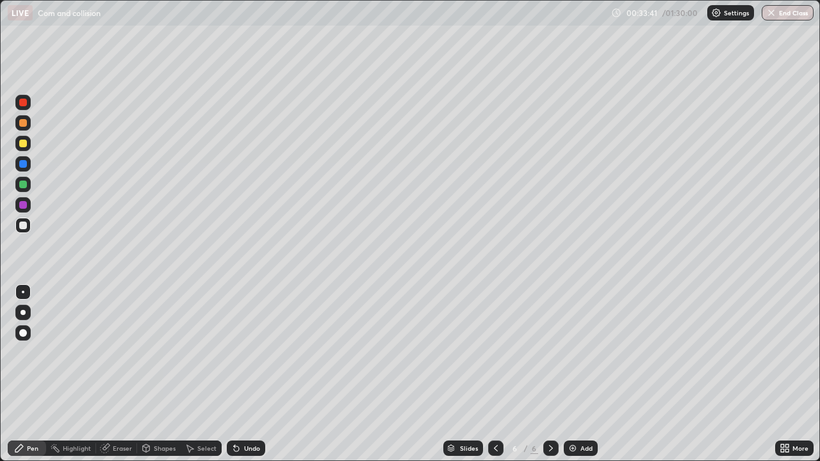
click at [252, 373] on div "Undo" at bounding box center [246, 448] width 38 height 15
click at [250, 373] on div "Undo" at bounding box center [246, 448] width 38 height 15
click at [254, 373] on div "Undo" at bounding box center [246, 448] width 38 height 15
click at [251, 373] on div "Undo" at bounding box center [246, 448] width 38 height 15
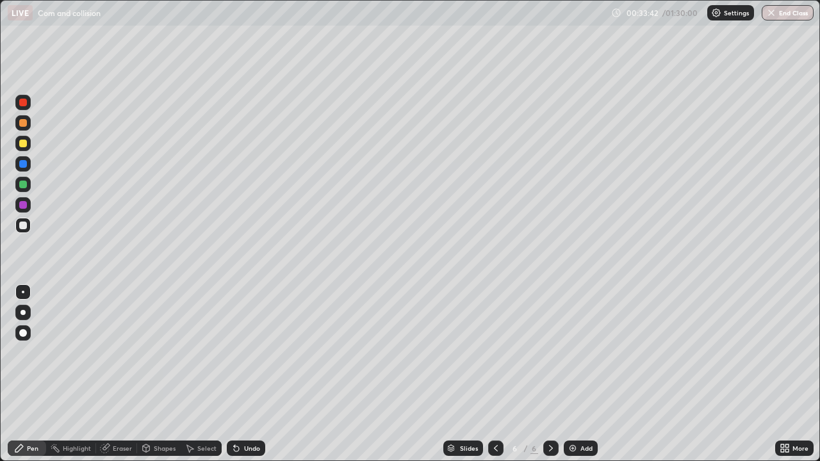
click at [251, 373] on div "Undo" at bounding box center [246, 448] width 38 height 15
click at [250, 373] on div "Undo" at bounding box center [246, 448] width 38 height 15
click at [251, 373] on div "Undo" at bounding box center [246, 448] width 38 height 15
click at [249, 373] on div "Undo" at bounding box center [246, 448] width 38 height 15
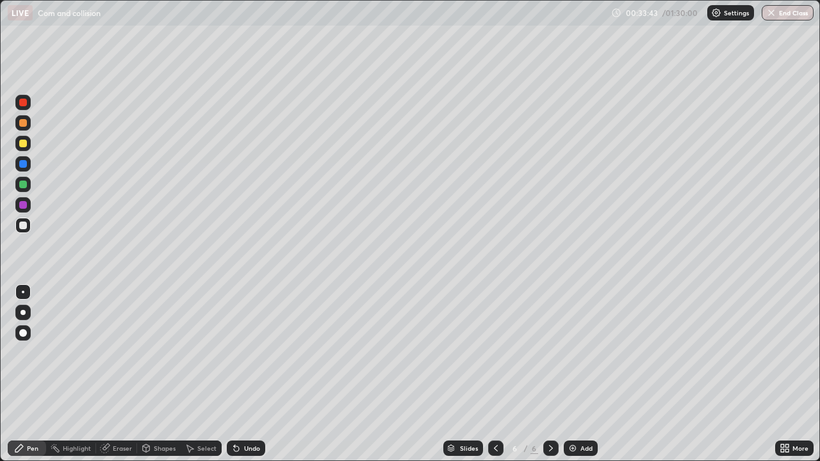
click at [247, 373] on div "Undo" at bounding box center [246, 448] width 38 height 15
click at [249, 373] on div "Undo" at bounding box center [246, 448] width 38 height 15
click at [29, 202] on div at bounding box center [22, 204] width 15 height 15
click at [255, 373] on div "Undo" at bounding box center [252, 448] width 16 height 6
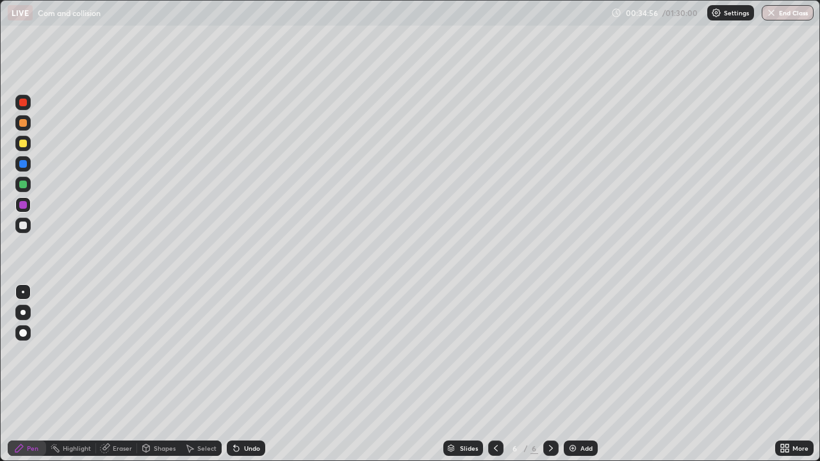
click at [247, 373] on div "Undo" at bounding box center [246, 448] width 38 height 15
click at [550, 373] on icon at bounding box center [551, 448] width 10 height 10
click at [578, 373] on div "Add" at bounding box center [581, 448] width 34 height 15
click at [150, 373] on icon at bounding box center [146, 448] width 10 height 10
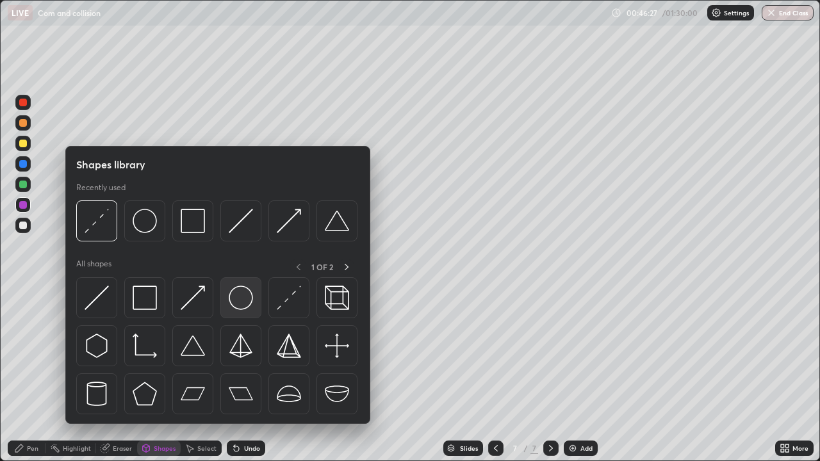
click at [242, 297] on img at bounding box center [241, 298] width 24 height 24
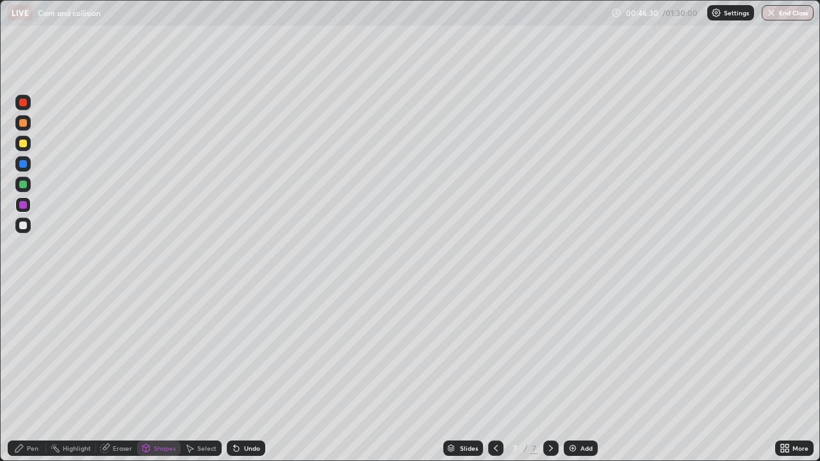
click at [143, 373] on icon at bounding box center [146, 449] width 7 height 8
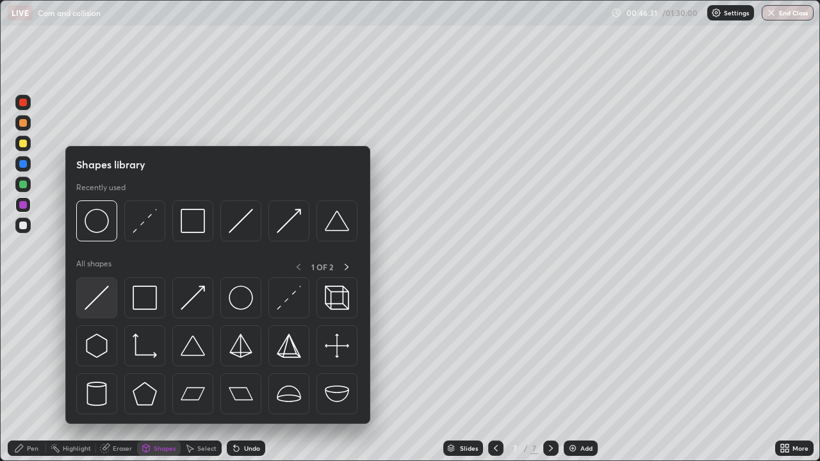
click at [107, 295] on img at bounding box center [97, 298] width 24 height 24
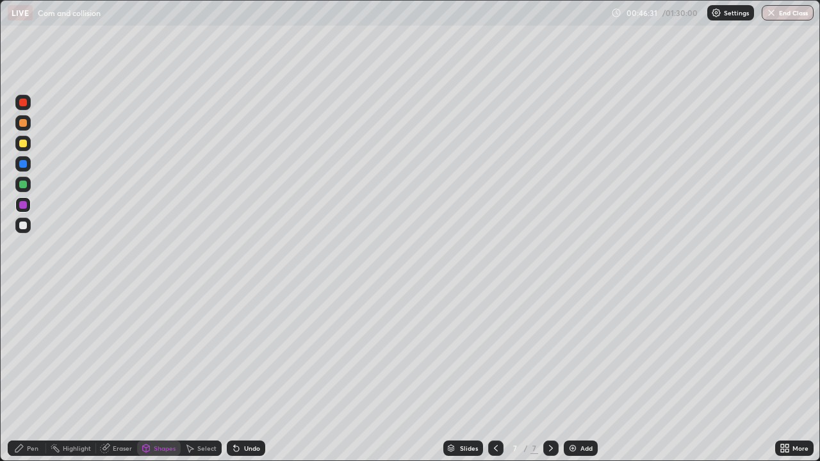
click at [26, 186] on div at bounding box center [23, 185] width 8 height 8
click at [241, 373] on div "Undo" at bounding box center [246, 448] width 38 height 15
click at [244, 373] on div "Undo" at bounding box center [252, 448] width 16 height 6
click at [117, 373] on div "Eraser" at bounding box center [122, 448] width 19 height 6
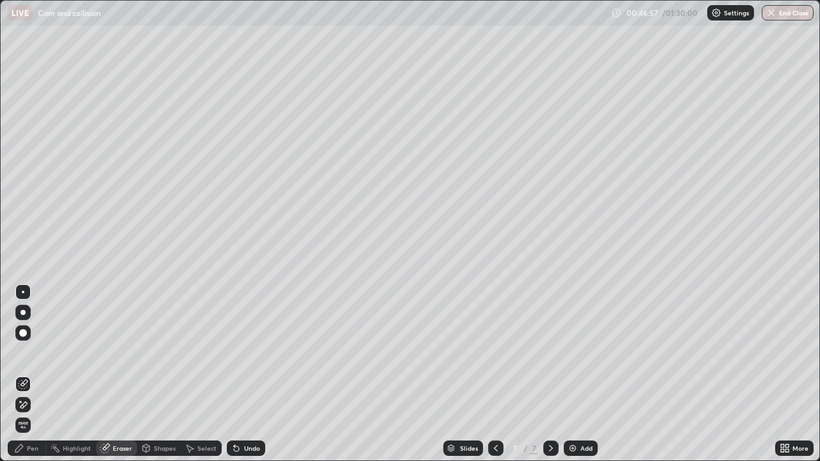
click at [245, 373] on div "Undo" at bounding box center [252, 448] width 16 height 6
click at [244, 373] on div "Undo" at bounding box center [252, 448] width 16 height 6
click at [243, 373] on div "Undo" at bounding box center [246, 448] width 38 height 15
click at [242, 373] on div "Undo" at bounding box center [246, 448] width 38 height 15
click at [243, 373] on div "Undo" at bounding box center [246, 448] width 38 height 15
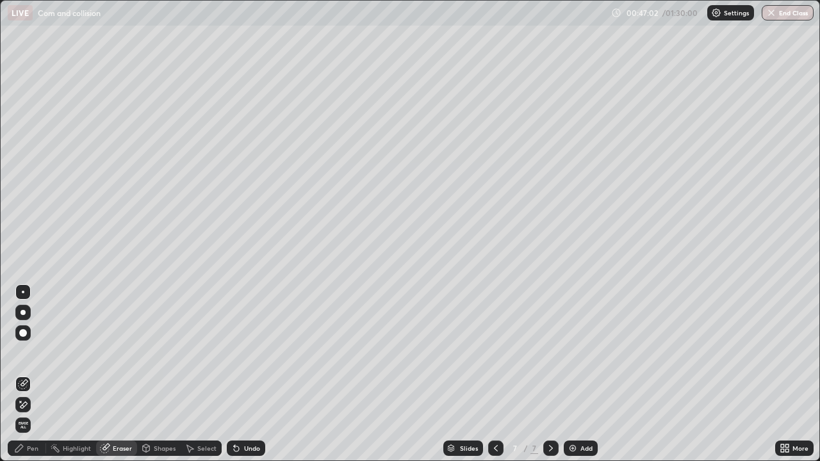
click at [245, 373] on div "Undo" at bounding box center [246, 448] width 38 height 15
click at [149, 373] on icon at bounding box center [146, 448] width 10 height 10
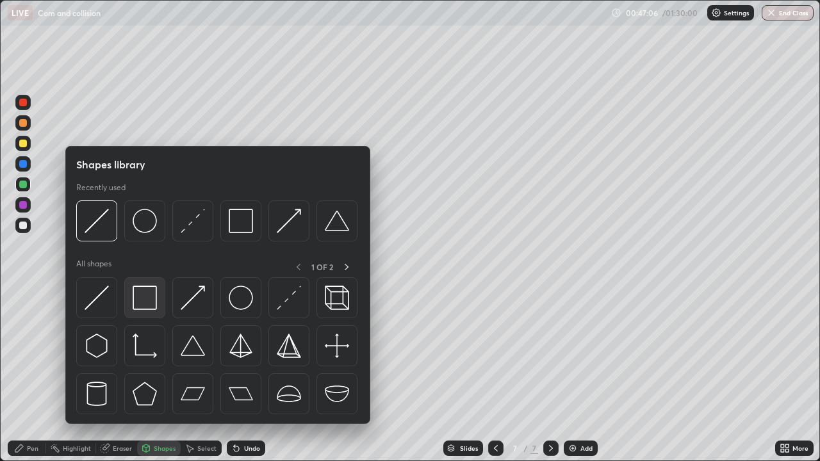
click at [153, 295] on img at bounding box center [145, 298] width 24 height 24
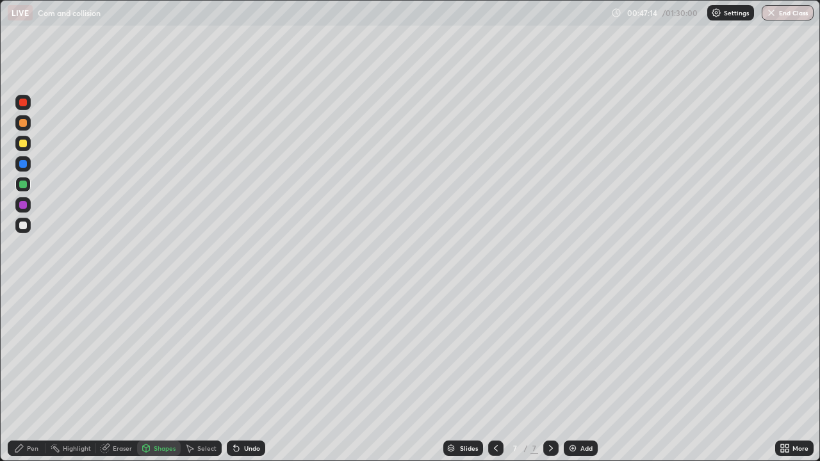
click at [238, 373] on icon at bounding box center [236, 448] width 10 height 10
click at [234, 373] on icon at bounding box center [236, 448] width 5 height 5
click at [244, 373] on div "Undo" at bounding box center [252, 448] width 16 height 6
click at [247, 373] on div "Undo" at bounding box center [252, 448] width 16 height 6
click at [145, 373] on icon at bounding box center [146, 447] width 7 height 2
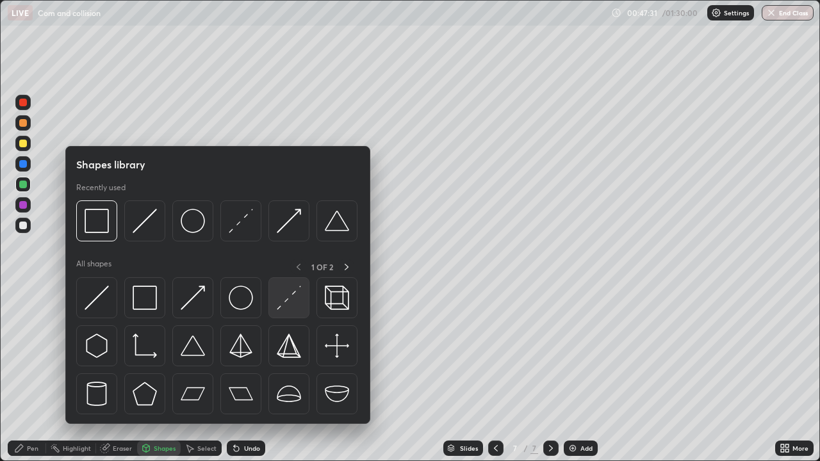
click at [284, 304] on img at bounding box center [289, 298] width 24 height 24
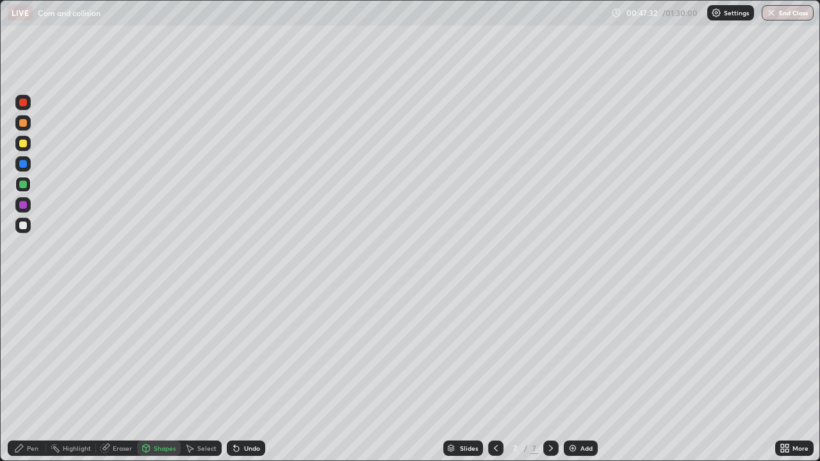
click at [29, 161] on div at bounding box center [22, 163] width 15 height 15
click at [28, 224] on div at bounding box center [22, 225] width 15 height 15
click at [33, 373] on div "Pen" at bounding box center [33, 448] width 12 height 6
click at [245, 373] on div "Undo" at bounding box center [252, 448] width 16 height 6
click at [244, 373] on div "Undo" at bounding box center [252, 448] width 16 height 6
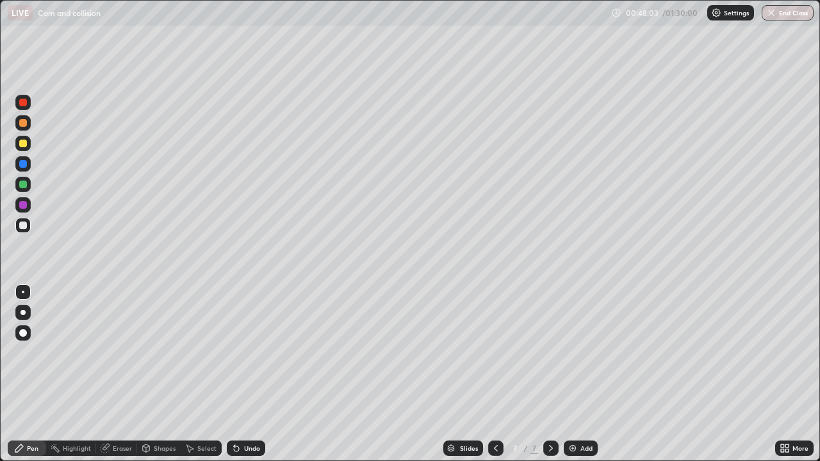
click at [244, 373] on div "Undo" at bounding box center [252, 448] width 16 height 6
click at [247, 373] on div "Undo" at bounding box center [252, 448] width 16 height 6
click at [116, 373] on div "Eraser" at bounding box center [122, 448] width 19 height 6
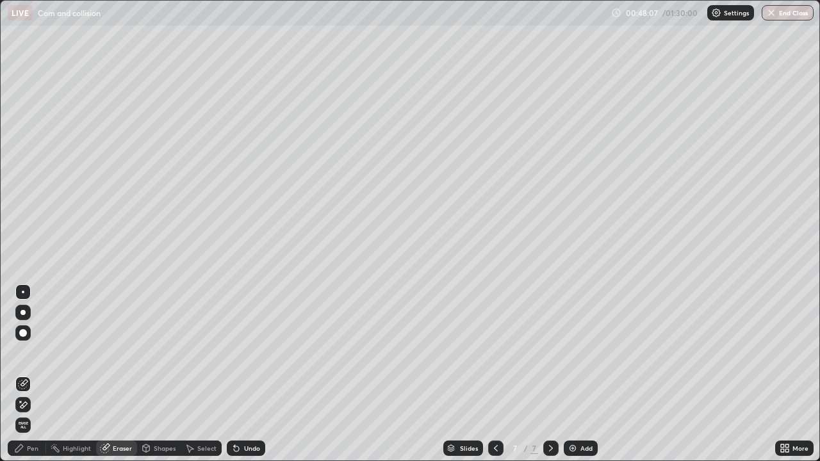
click at [38, 373] on div "Pen" at bounding box center [27, 448] width 38 height 15
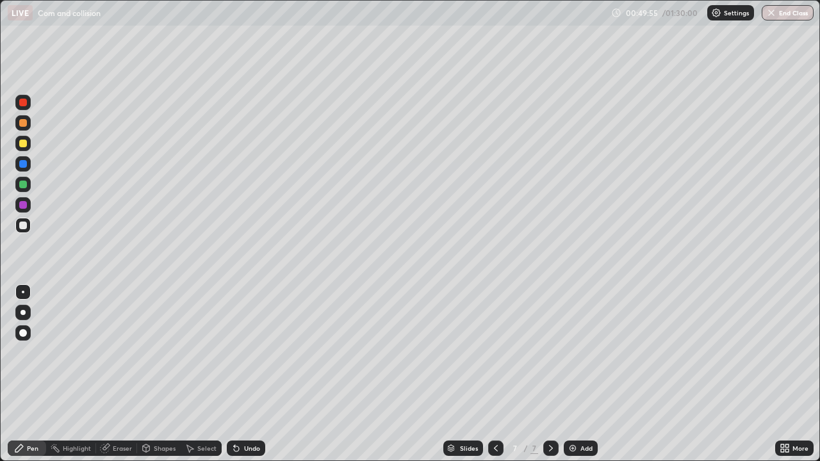
click at [23, 144] on div at bounding box center [23, 144] width 8 height 8
click at [494, 373] on icon at bounding box center [496, 448] width 10 height 10
click at [550, 373] on icon at bounding box center [551, 448] width 10 height 10
click at [548, 373] on icon at bounding box center [551, 448] width 10 height 10
click at [572, 373] on img at bounding box center [573, 448] width 10 height 10
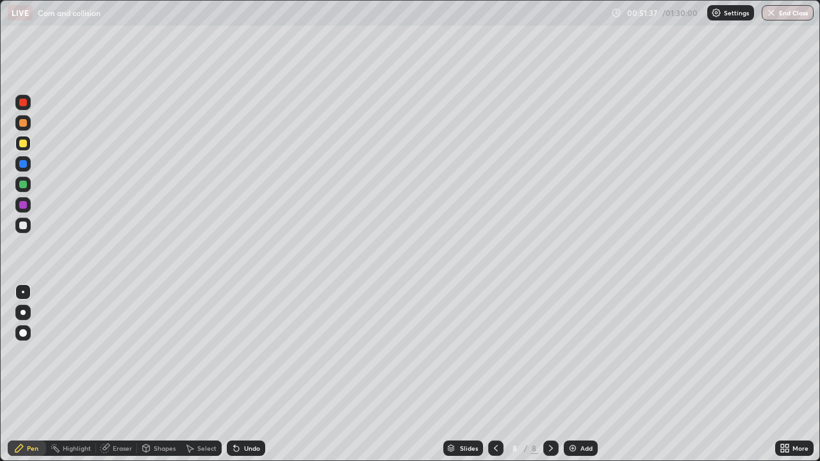
click at [35, 373] on div "Pen" at bounding box center [33, 448] width 12 height 6
click at [494, 373] on icon at bounding box center [496, 448] width 10 height 10
click at [549, 373] on icon at bounding box center [551, 448] width 10 height 10
click at [24, 184] on div at bounding box center [23, 185] width 8 height 8
click at [29, 373] on div "Pen" at bounding box center [33, 448] width 12 height 6
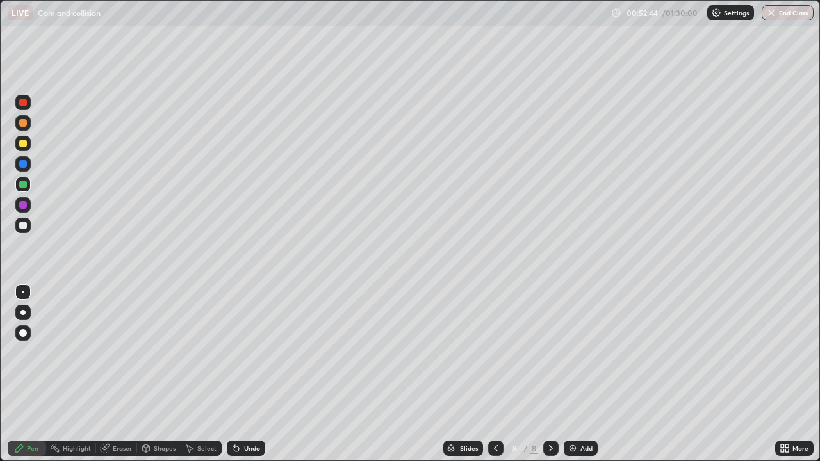
click at [24, 123] on div at bounding box center [23, 123] width 8 height 8
click at [234, 373] on icon at bounding box center [236, 448] width 10 height 10
click at [234, 373] on icon at bounding box center [234, 445] width 1 height 1
click at [236, 373] on div "Undo" at bounding box center [246, 448] width 38 height 15
click at [234, 373] on icon at bounding box center [234, 445] width 1 height 1
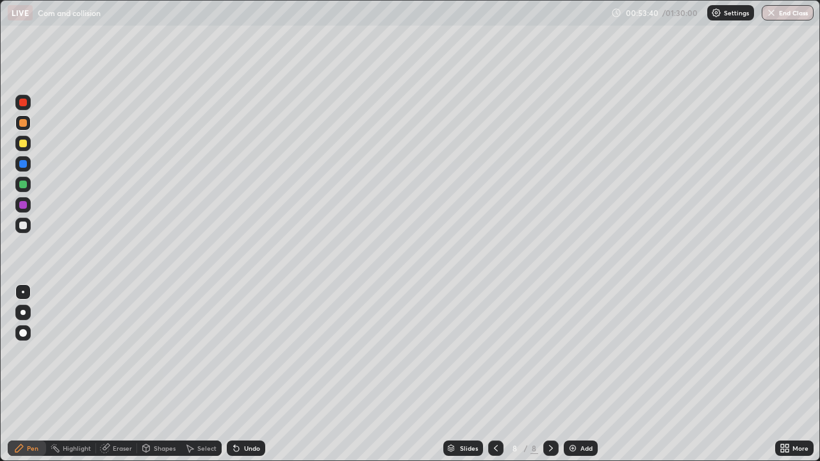
click at [234, 373] on icon at bounding box center [234, 445] width 1 height 1
click at [234, 373] on icon at bounding box center [236, 448] width 5 height 5
click at [28, 224] on div at bounding box center [22, 225] width 15 height 15
click at [236, 373] on icon at bounding box center [236, 448] width 10 height 10
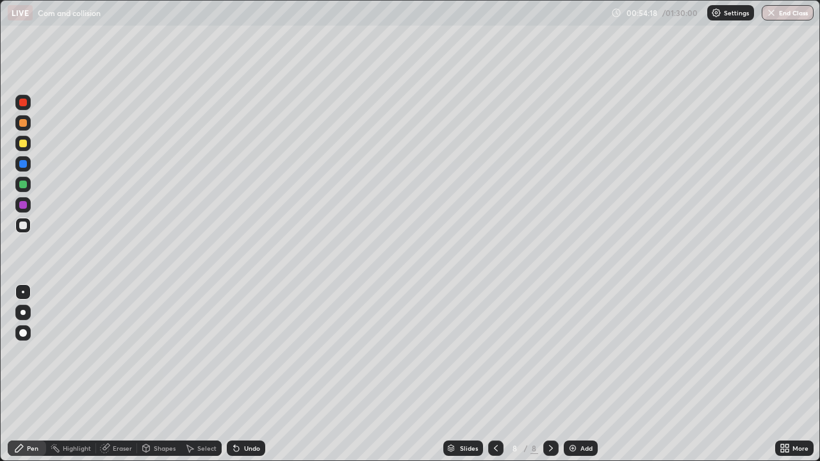
click at [240, 373] on icon at bounding box center [236, 448] width 10 height 10
click at [244, 373] on div "Undo" at bounding box center [252, 448] width 16 height 6
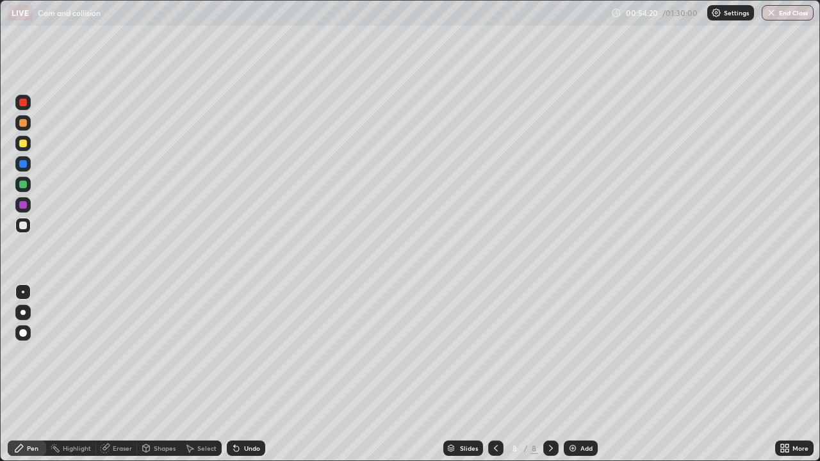
click at [244, 373] on div "Undo" at bounding box center [252, 448] width 16 height 6
click at [241, 373] on div "Undo" at bounding box center [246, 448] width 38 height 15
click at [28, 182] on div at bounding box center [22, 184] width 15 height 15
click at [549, 373] on icon at bounding box center [551, 448] width 10 height 10
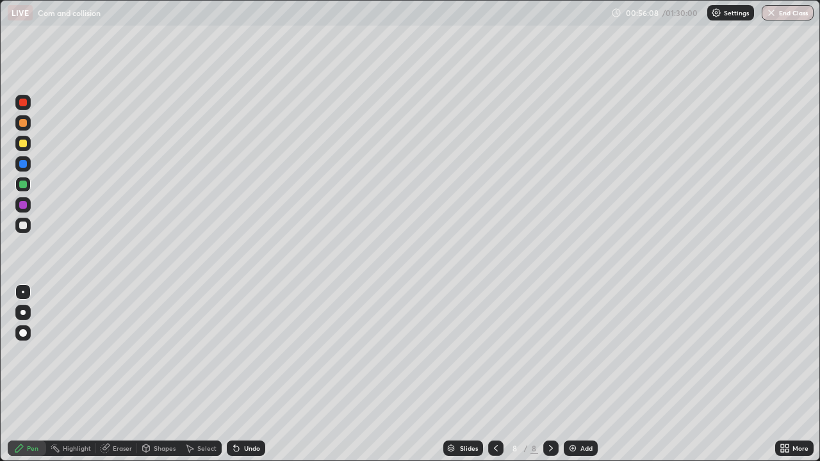
click at [575, 373] on img at bounding box center [573, 448] width 10 height 10
click at [158, 373] on div "Shapes" at bounding box center [159, 448] width 44 height 15
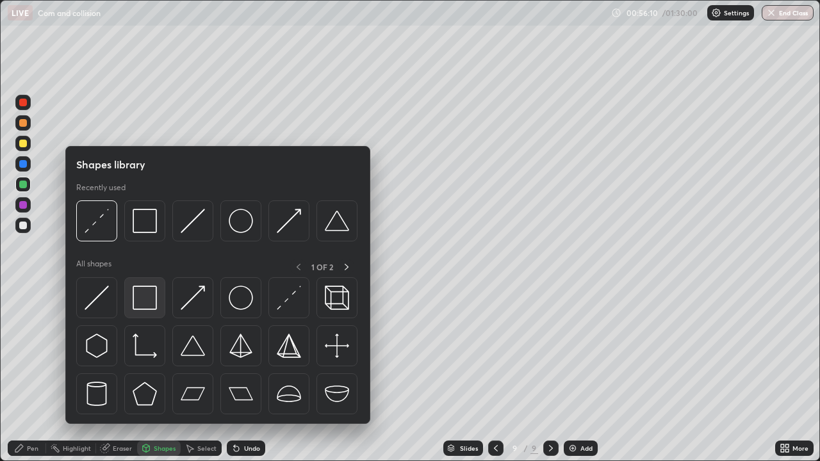
click at [147, 302] on img at bounding box center [145, 298] width 24 height 24
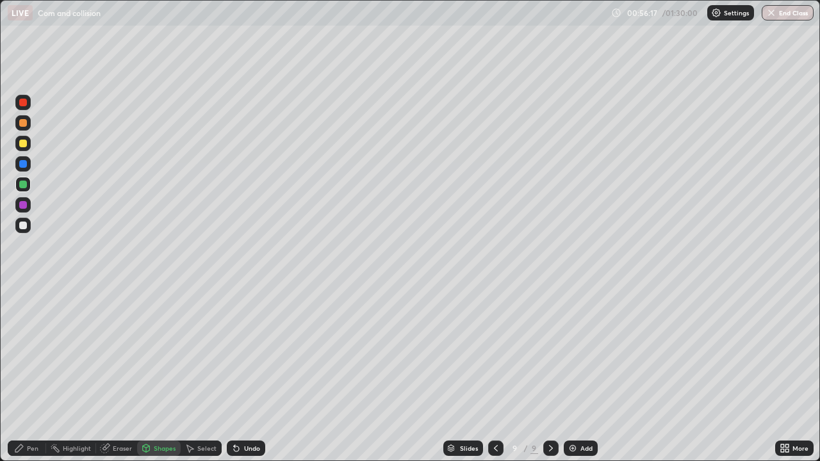
click at [24, 225] on div at bounding box center [23, 226] width 8 height 8
click at [20, 373] on icon at bounding box center [19, 449] width 8 height 8
click at [240, 373] on icon at bounding box center [236, 448] width 10 height 10
click at [234, 373] on icon at bounding box center [236, 448] width 5 height 5
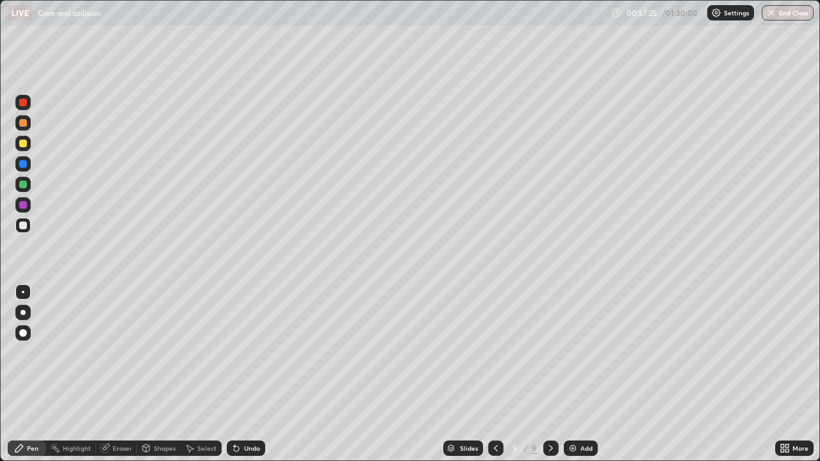
click at [234, 373] on icon at bounding box center [236, 448] width 5 height 5
click at [233, 373] on icon at bounding box center [236, 448] width 10 height 10
click at [234, 373] on icon at bounding box center [234, 445] width 1 height 1
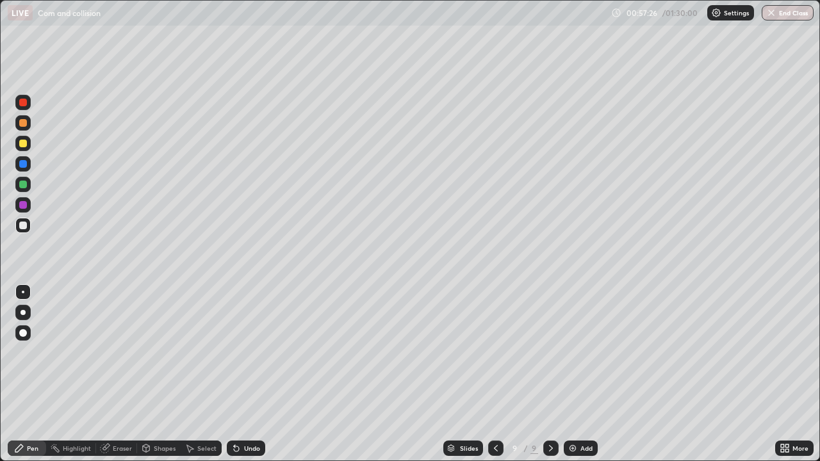
click at [234, 373] on icon at bounding box center [234, 445] width 1 height 1
click at [233, 373] on icon at bounding box center [236, 448] width 10 height 10
click at [234, 373] on icon at bounding box center [234, 445] width 1 height 1
click at [28, 162] on div at bounding box center [22, 163] width 15 height 15
click at [36, 373] on div "Pen" at bounding box center [33, 448] width 12 height 6
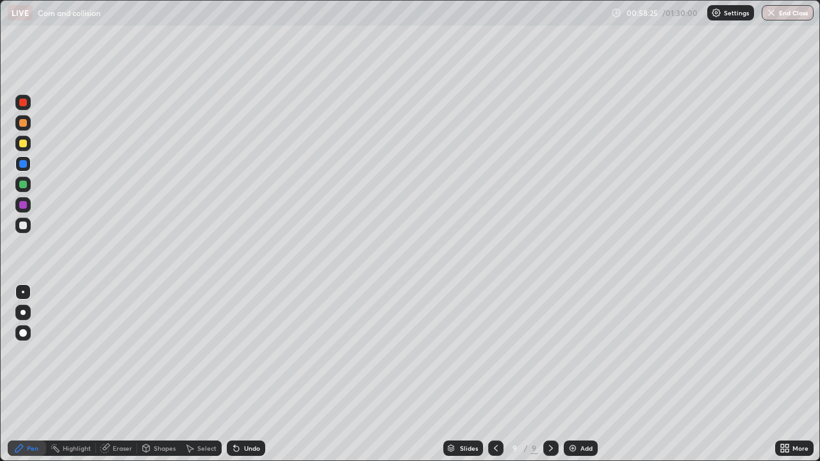
click at [241, 373] on div "Undo" at bounding box center [246, 448] width 38 height 15
click at [495, 373] on icon at bounding box center [496, 448] width 4 height 6
click at [495, 373] on icon at bounding box center [496, 448] width 10 height 10
click at [550, 373] on icon at bounding box center [551, 448] width 10 height 10
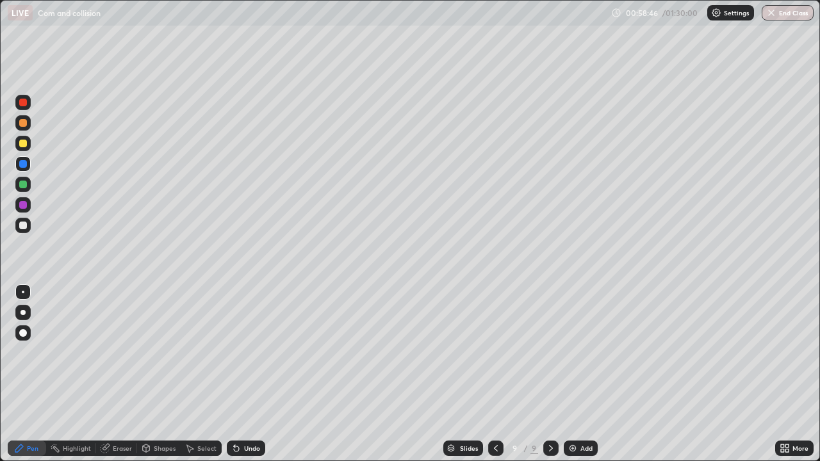
click at [24, 224] on div at bounding box center [23, 226] width 8 height 8
click at [30, 373] on div "Pen" at bounding box center [27, 448] width 38 height 15
click at [493, 373] on icon at bounding box center [496, 448] width 10 height 10
click at [550, 373] on icon at bounding box center [551, 448] width 10 height 10
click at [496, 373] on icon at bounding box center [496, 448] width 10 height 10
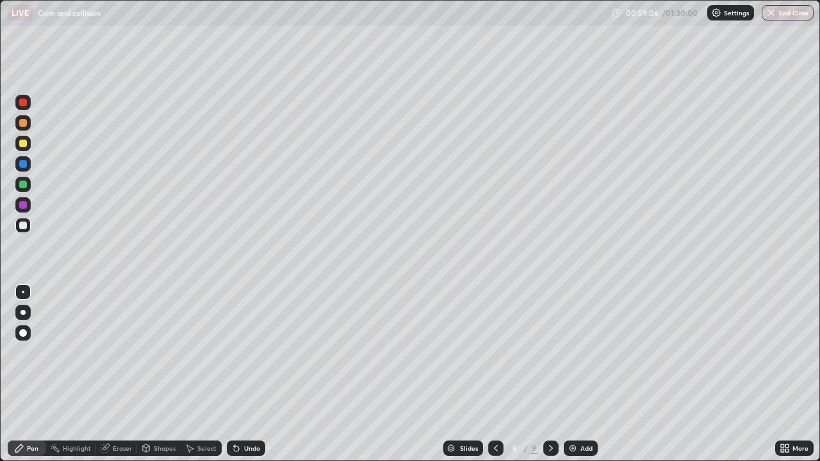
click at [545, 373] on div at bounding box center [550, 449] width 15 height 26
click at [24, 143] on div at bounding box center [23, 144] width 8 height 8
click at [550, 373] on icon at bounding box center [551, 448] width 10 height 10
click at [574, 373] on div "Add" at bounding box center [581, 448] width 34 height 15
click at [495, 373] on icon at bounding box center [495, 448] width 10 height 10
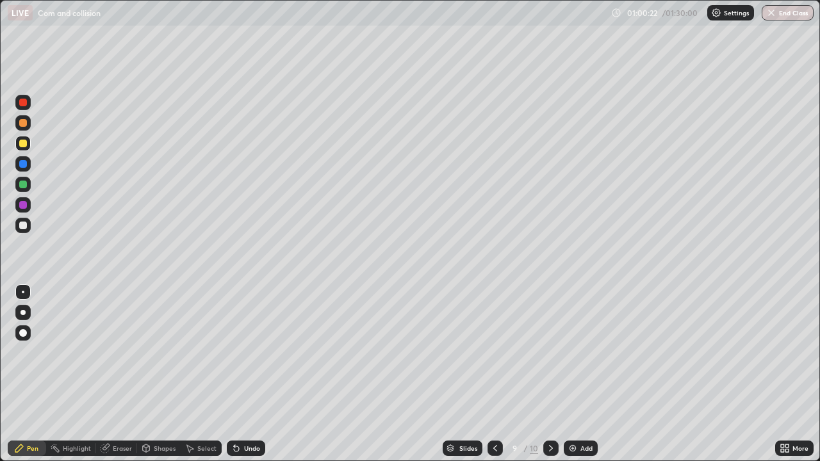
click at [550, 373] on icon at bounding box center [551, 448] width 10 height 10
click at [26, 224] on div at bounding box center [23, 226] width 8 height 8
click at [245, 373] on div "Undo" at bounding box center [252, 448] width 16 height 6
click at [246, 373] on div "Undo" at bounding box center [246, 448] width 38 height 15
click at [243, 373] on div "Undo" at bounding box center [246, 448] width 38 height 15
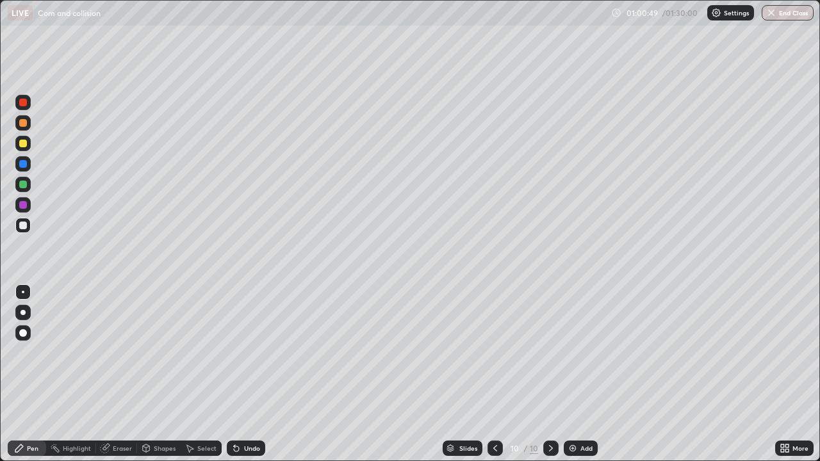
click at [245, 373] on div "Undo" at bounding box center [252, 448] width 16 height 6
click at [247, 373] on div "Undo" at bounding box center [252, 448] width 16 height 6
click at [252, 373] on div "Undo" at bounding box center [246, 448] width 38 height 15
click at [28, 203] on div at bounding box center [22, 204] width 15 height 15
click at [493, 373] on icon at bounding box center [495, 448] width 4 height 6
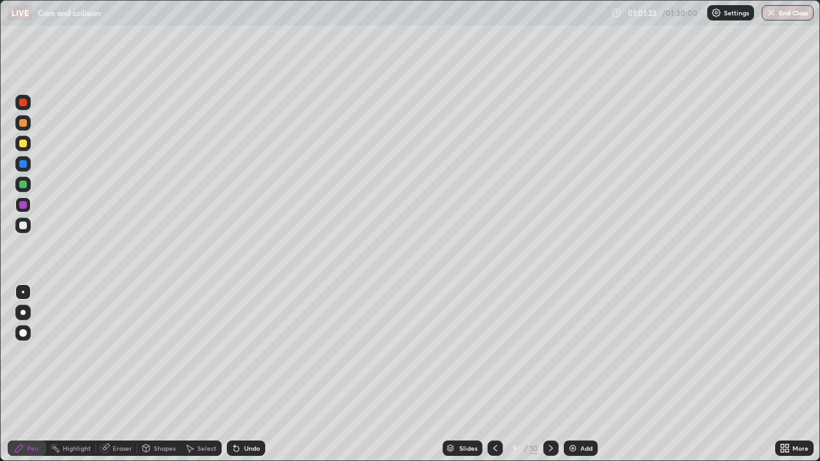
click at [550, 373] on icon at bounding box center [551, 448] width 10 height 10
click at [494, 373] on icon at bounding box center [495, 448] width 10 height 10
click at [550, 373] on icon at bounding box center [551, 448] width 10 height 10
click at [231, 373] on icon at bounding box center [236, 448] width 10 height 10
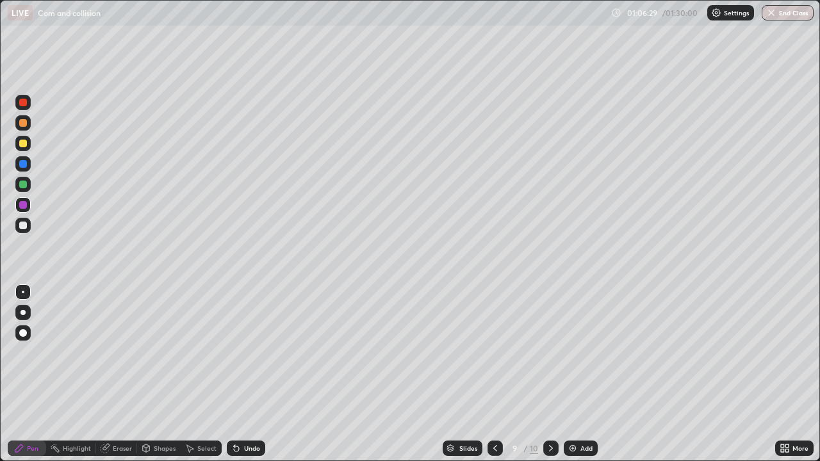
click at [555, 373] on div at bounding box center [550, 448] width 15 height 15
click at [30, 188] on div at bounding box center [22, 184] width 15 height 15
click at [494, 373] on icon at bounding box center [495, 448] width 10 height 10
click at [23, 144] on div at bounding box center [23, 144] width 8 height 8
click at [549, 373] on icon at bounding box center [551, 448] width 10 height 10
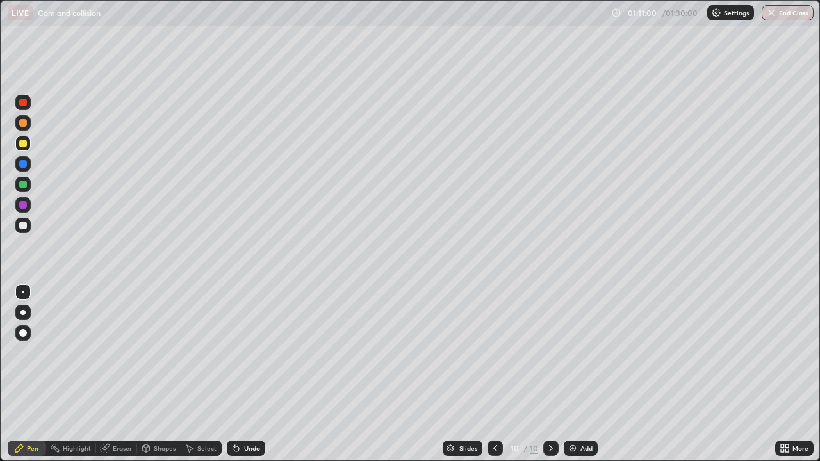
click at [493, 373] on icon at bounding box center [495, 448] width 10 height 10
click at [245, 373] on div "Undo" at bounding box center [252, 448] width 16 height 6
click at [247, 373] on div "Undo" at bounding box center [252, 448] width 16 height 6
click at [249, 373] on div "Undo" at bounding box center [252, 448] width 16 height 6
click at [251, 373] on div "Undo" at bounding box center [252, 448] width 16 height 6
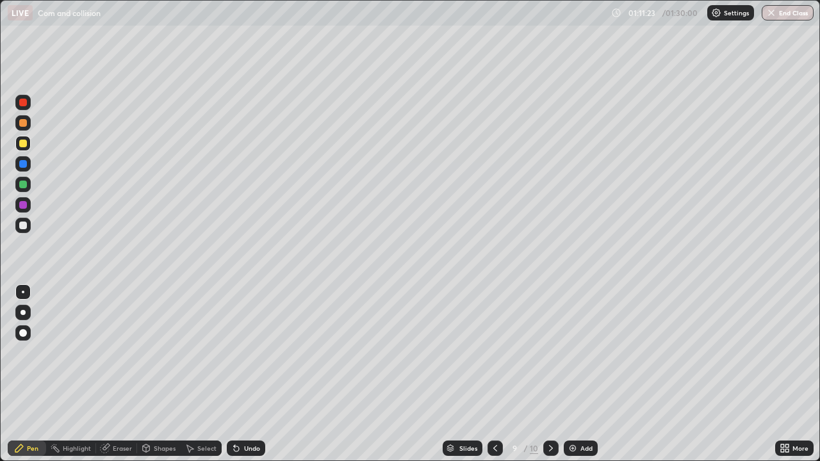
click at [254, 373] on div "Undo" at bounding box center [252, 448] width 16 height 6
click at [251, 373] on div "Undo" at bounding box center [252, 448] width 16 height 6
click at [250, 373] on div "Undo" at bounding box center [252, 448] width 16 height 6
click at [252, 373] on div "Undo" at bounding box center [252, 448] width 16 height 6
click at [250, 373] on div "Undo" at bounding box center [252, 448] width 16 height 6
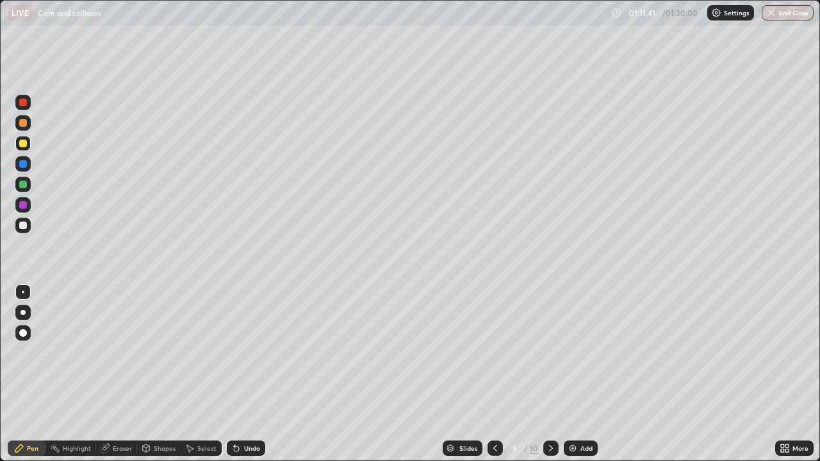
click at [551, 373] on icon at bounding box center [551, 448] width 10 height 10
click at [548, 373] on icon at bounding box center [551, 448] width 10 height 10
click at [496, 373] on icon at bounding box center [495, 448] width 10 height 10
click at [490, 373] on icon at bounding box center [495, 448] width 10 height 10
click at [496, 373] on div at bounding box center [494, 448] width 15 height 15
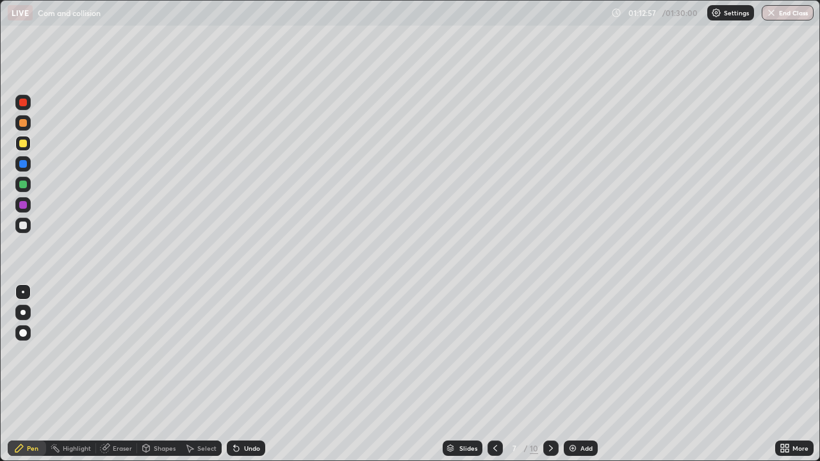
click at [495, 373] on icon at bounding box center [495, 448] width 10 height 10
click at [496, 373] on icon at bounding box center [495, 448] width 10 height 10
click at [550, 373] on icon at bounding box center [551, 448] width 10 height 10
click at [496, 373] on icon at bounding box center [495, 448] width 4 height 6
click at [548, 373] on icon at bounding box center [551, 448] width 10 height 10
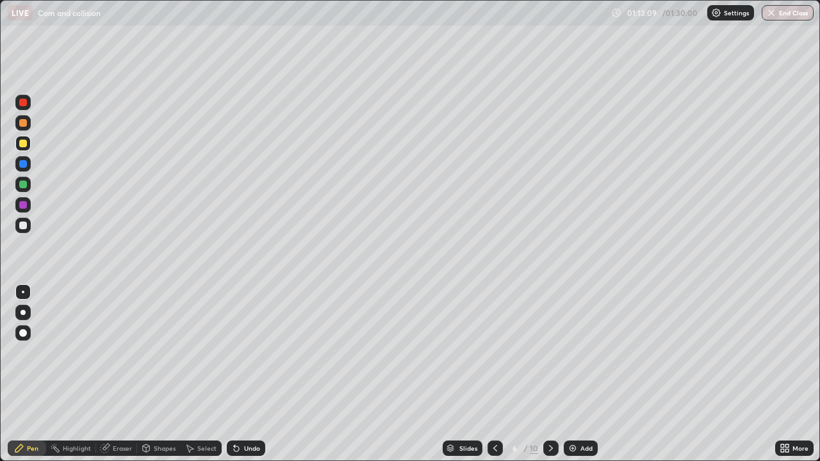
click at [241, 373] on div "Undo" at bounding box center [246, 448] width 38 height 15
click at [787, 373] on icon at bounding box center [786, 450] width 3 height 3
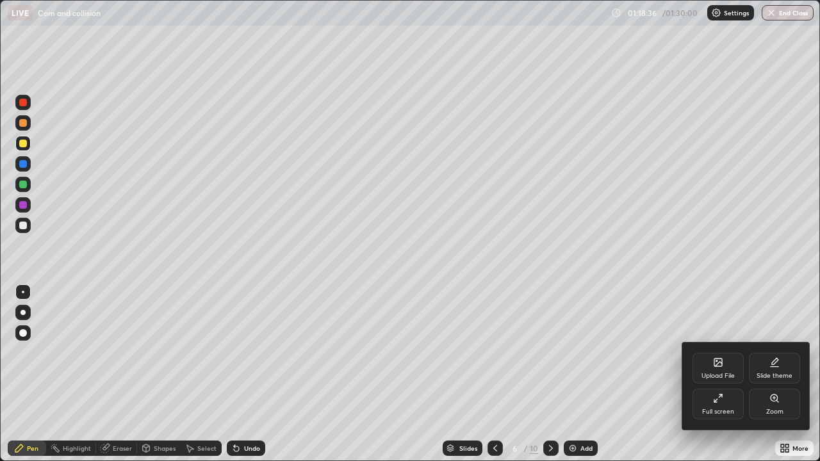
click at [726, 373] on div "Full screen" at bounding box center [718, 412] width 32 height 6
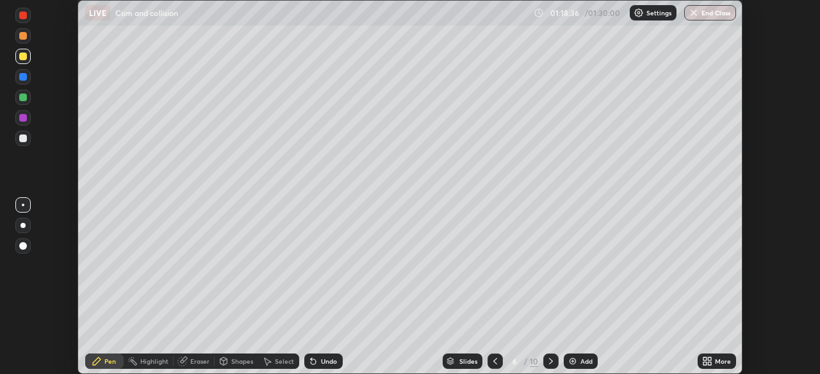
scroll to position [63679, 63233]
